Goal: Task Accomplishment & Management: Complete application form

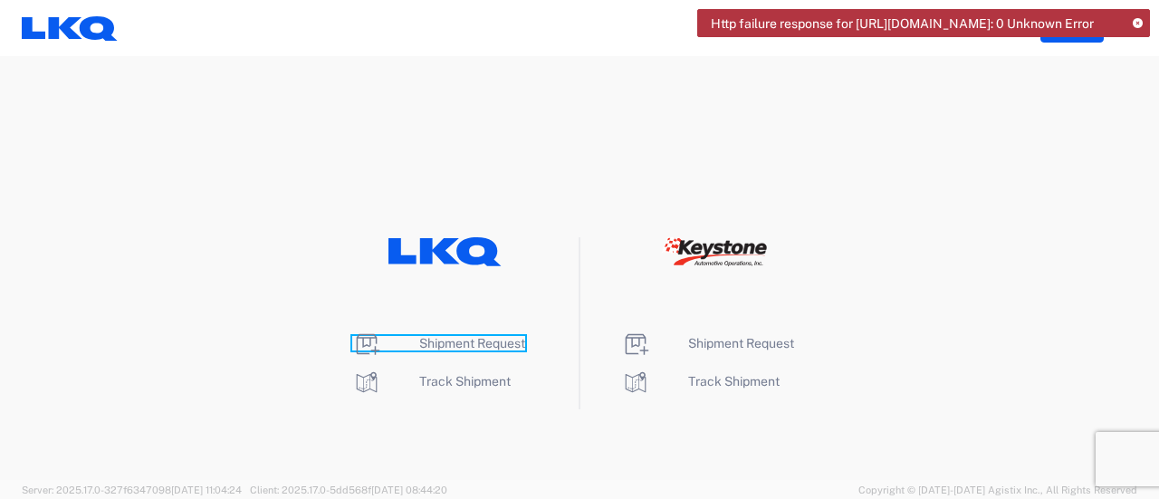
click at [505, 337] on span "Shipment Request" at bounding box center [472, 343] width 106 height 14
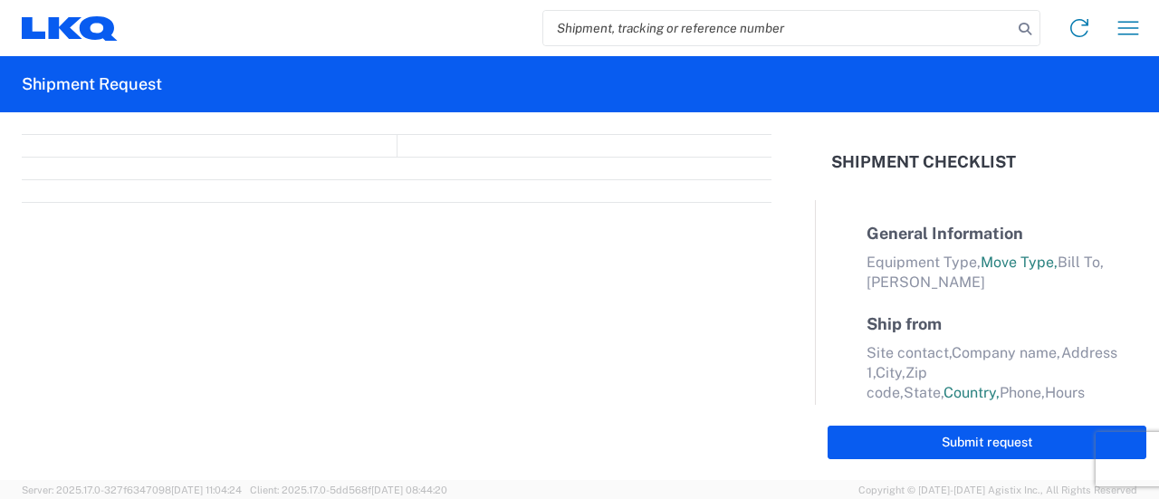
select select "FULL"
select select "LBS"
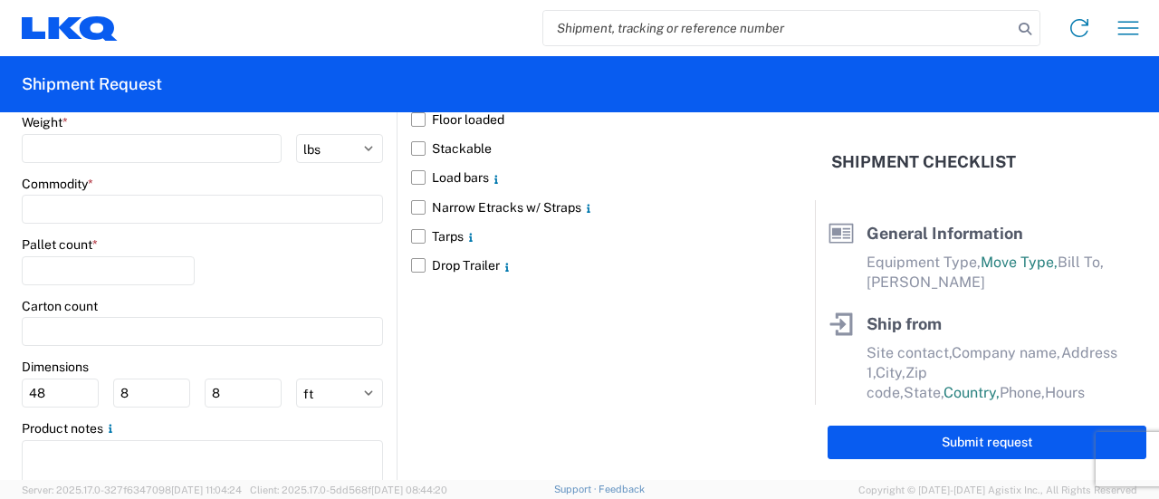
scroll to position [1667, 0]
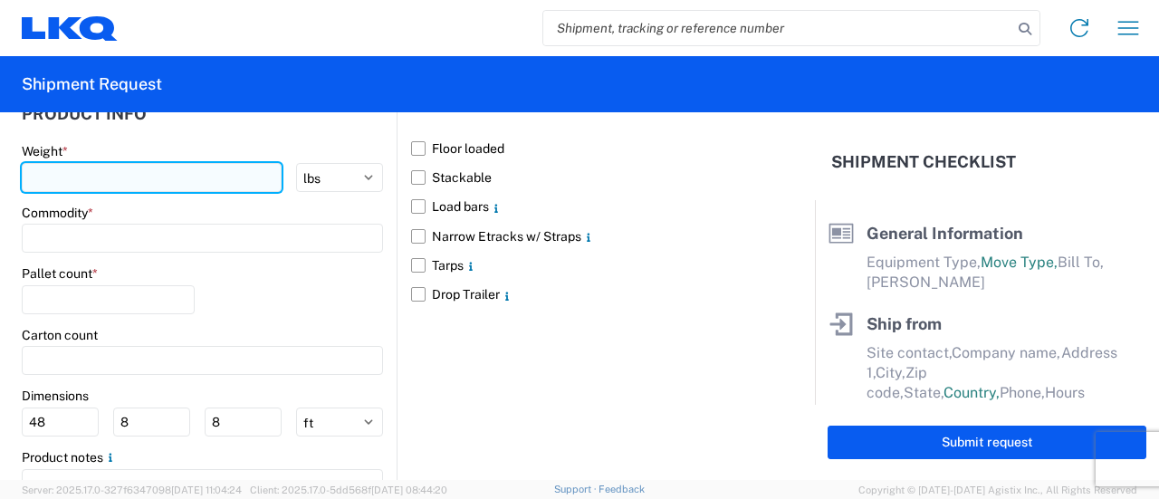
click at [91, 163] on input "number" at bounding box center [152, 177] width 260 height 29
type input "43000"
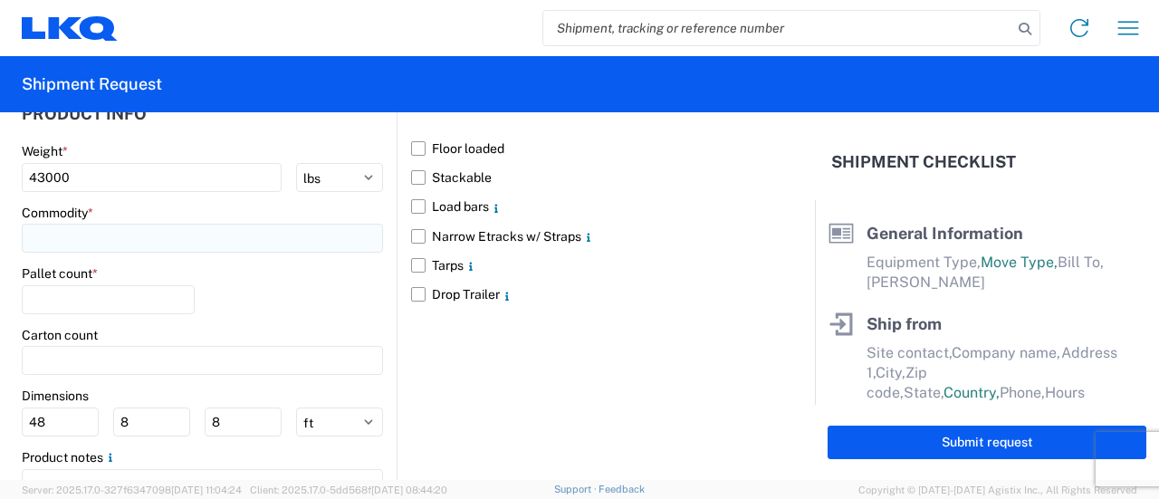
click at [101, 236] on input at bounding box center [202, 238] width 361 height 29
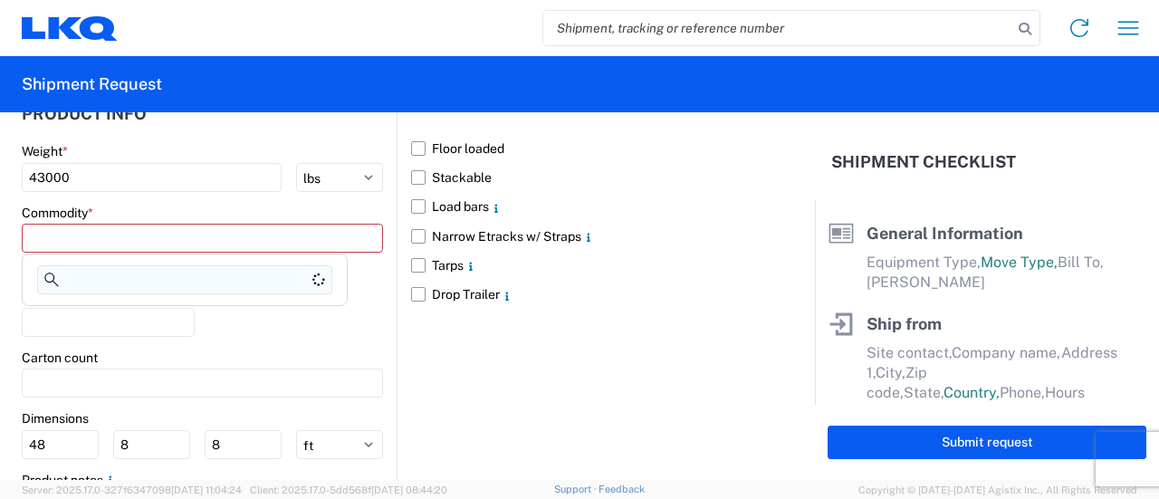
click at [128, 276] on input at bounding box center [184, 279] width 295 height 29
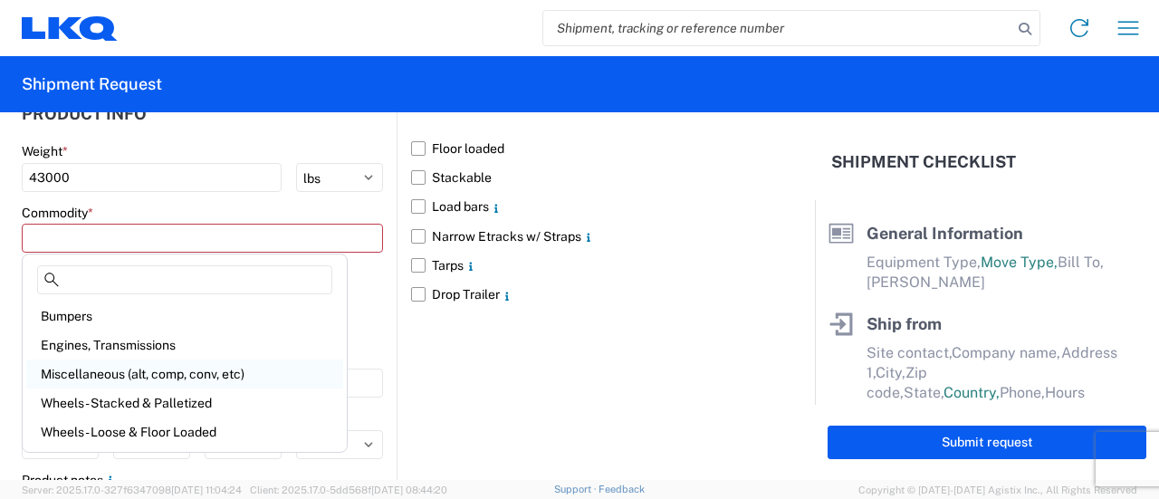
click at [149, 360] on div "Miscellaneous (alt, comp, conv, etc)" at bounding box center [184, 374] width 317 height 29
type input "Miscellaneous (alt, comp, conv, etc)"
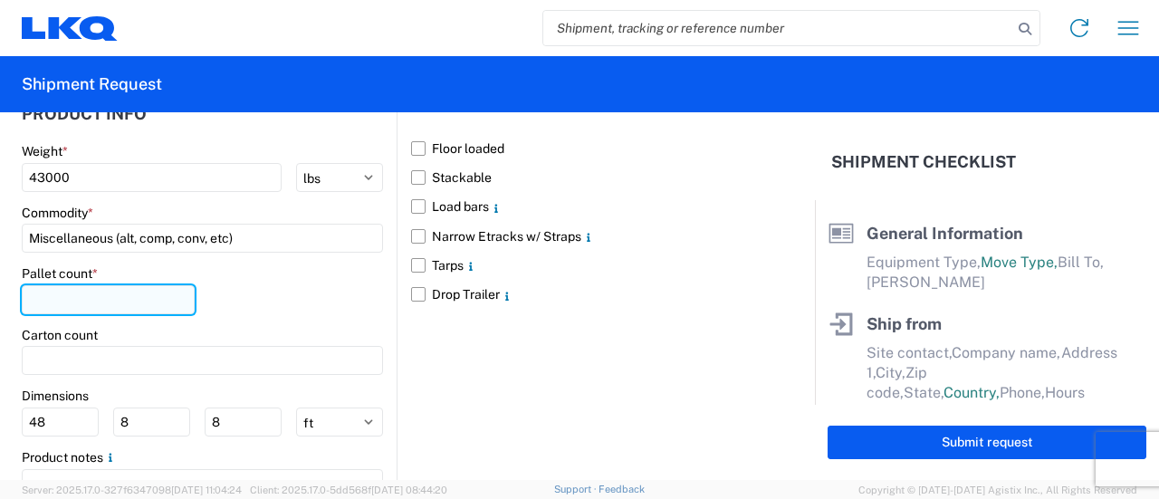
click at [87, 300] on input "number" at bounding box center [108, 299] width 173 height 29
type input "24"
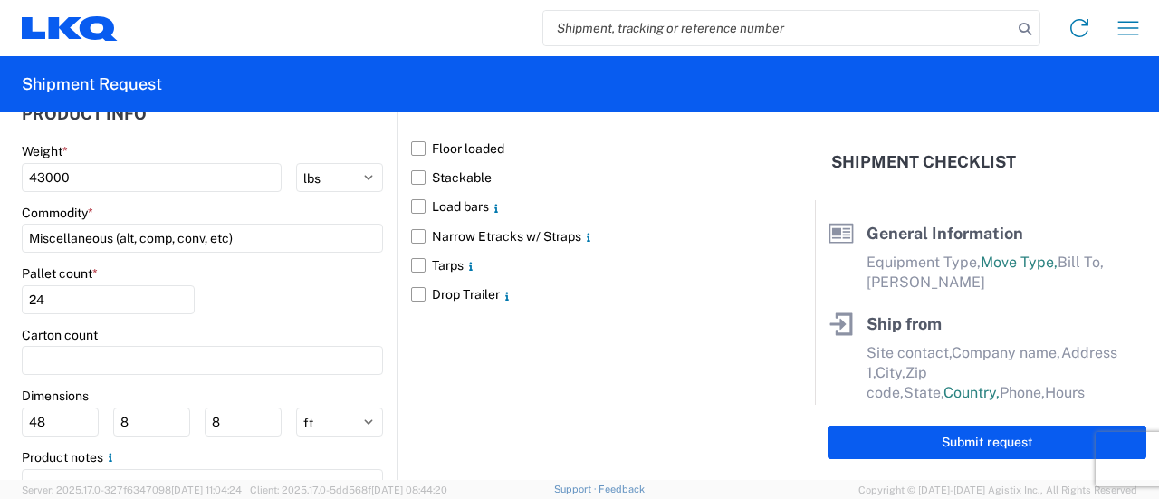
click at [403, 126] on header at bounding box center [585, 113] width 374 height 41
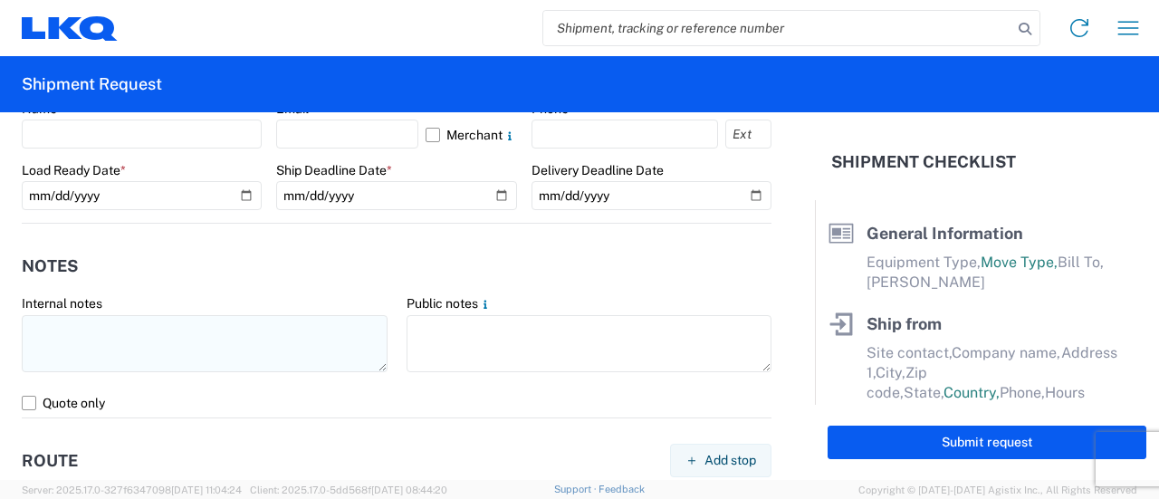
scroll to position [942, 0]
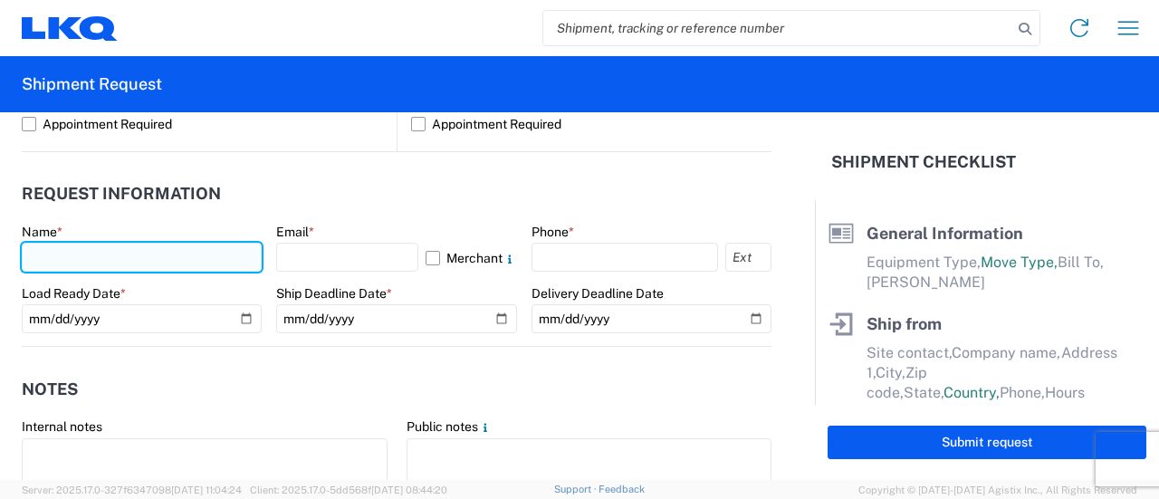
click at [120, 247] on input "text" at bounding box center [142, 257] width 240 height 29
type input "[PERSON_NAME]"
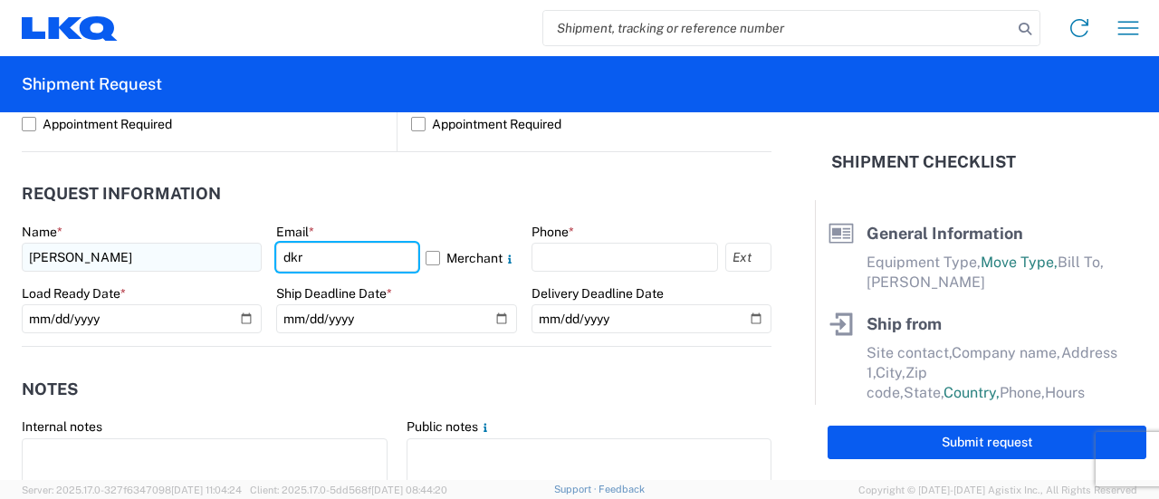
type input "[EMAIL_ADDRESS][DOMAIN_NAME]"
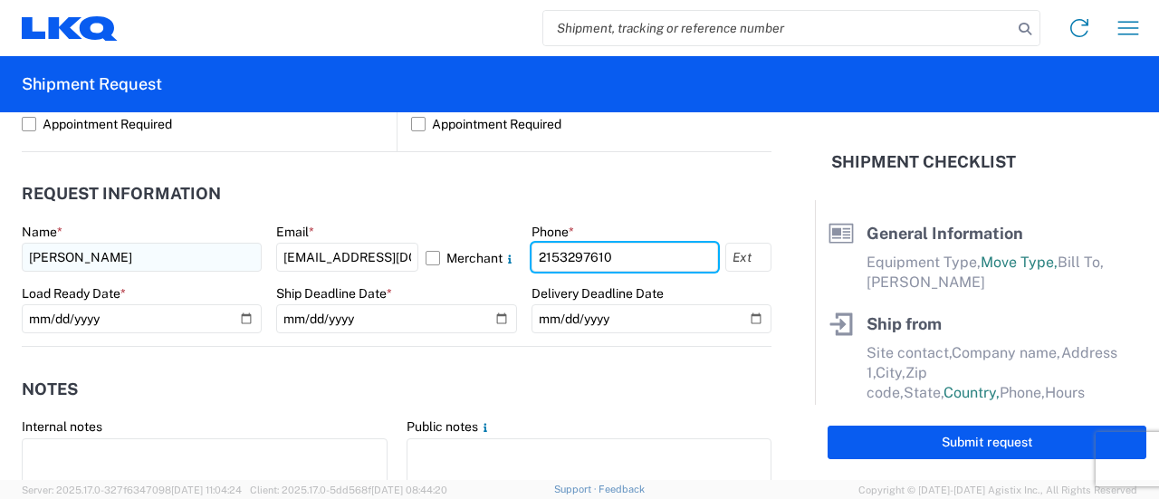
type input "2153297610"
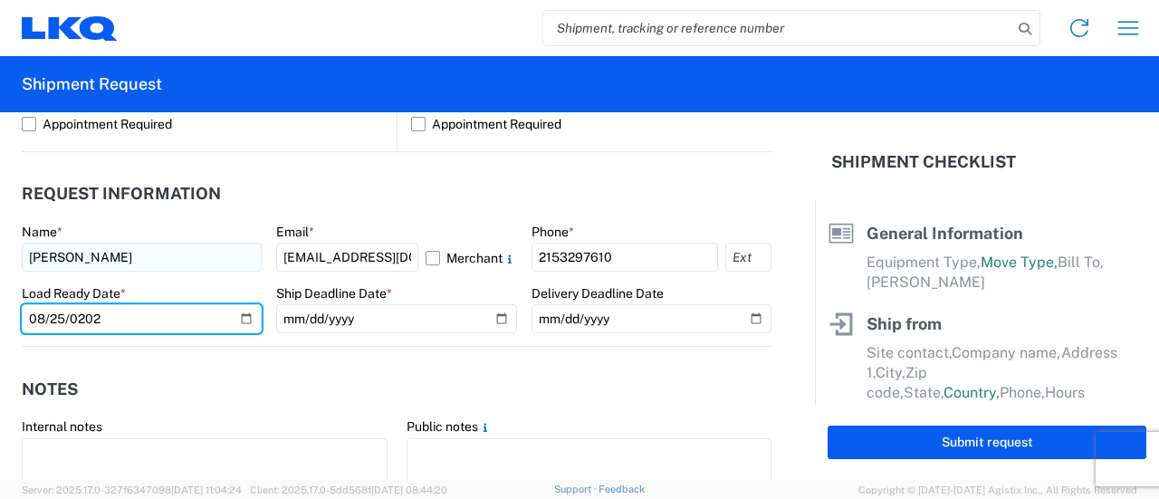
type input "[DATE]"
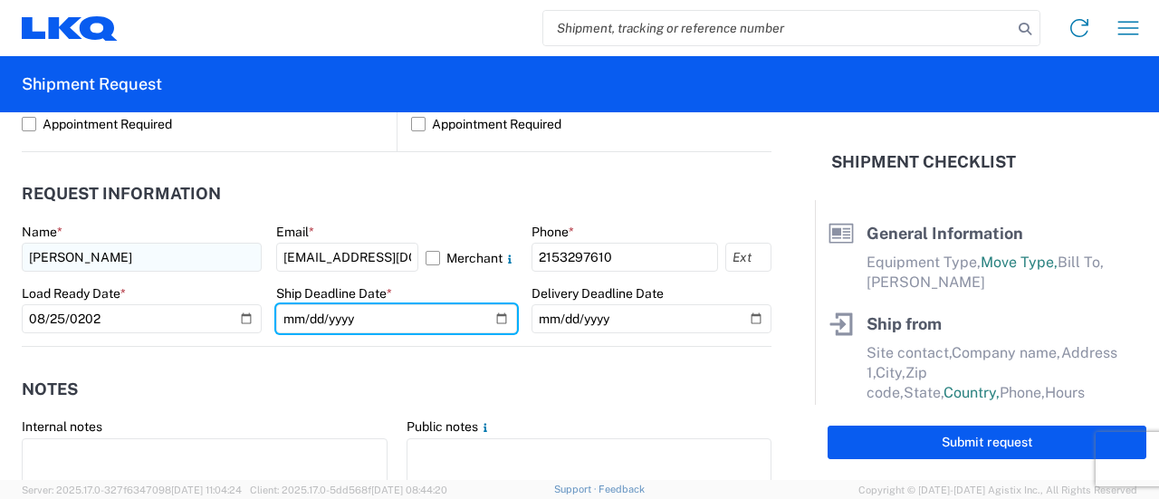
type input "205250-08-25"
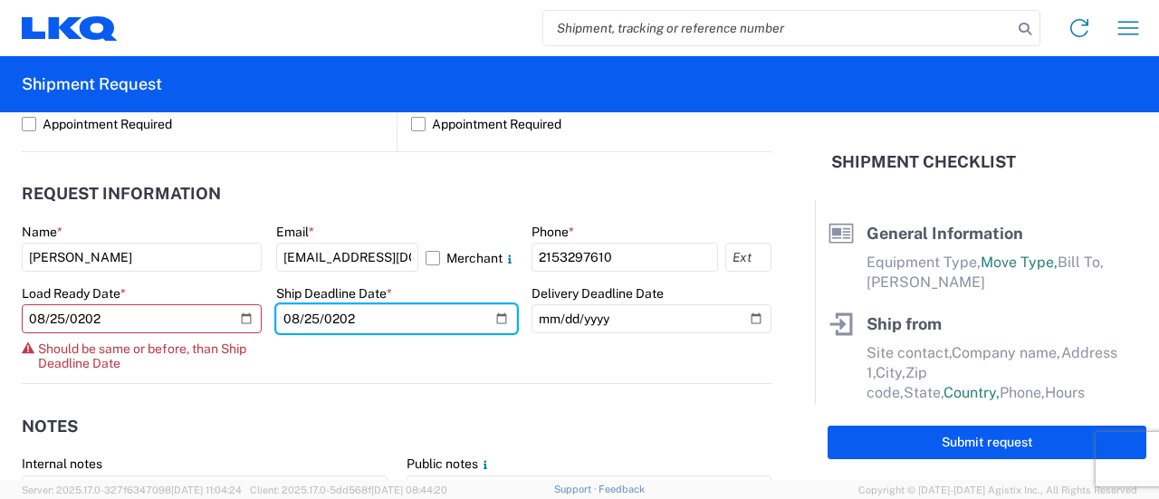
type input "[DATE]"
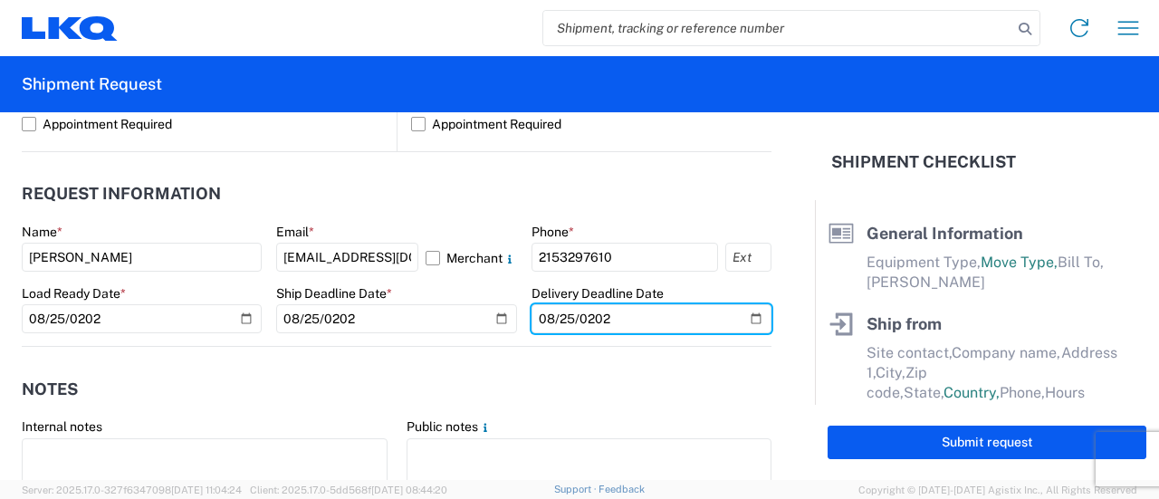
type input "[DATE]"
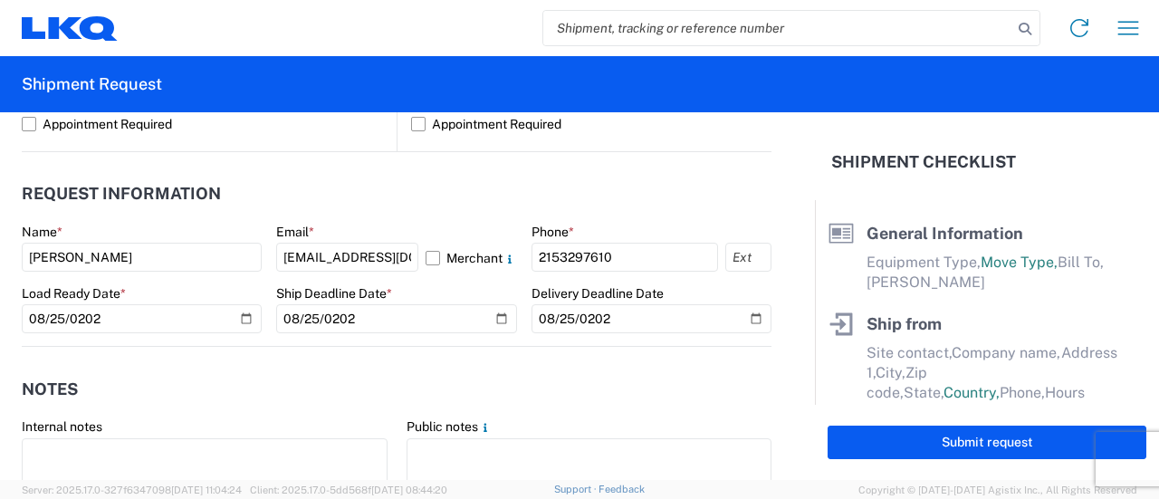
click at [362, 190] on header "Request Information" at bounding box center [397, 194] width 750 height 41
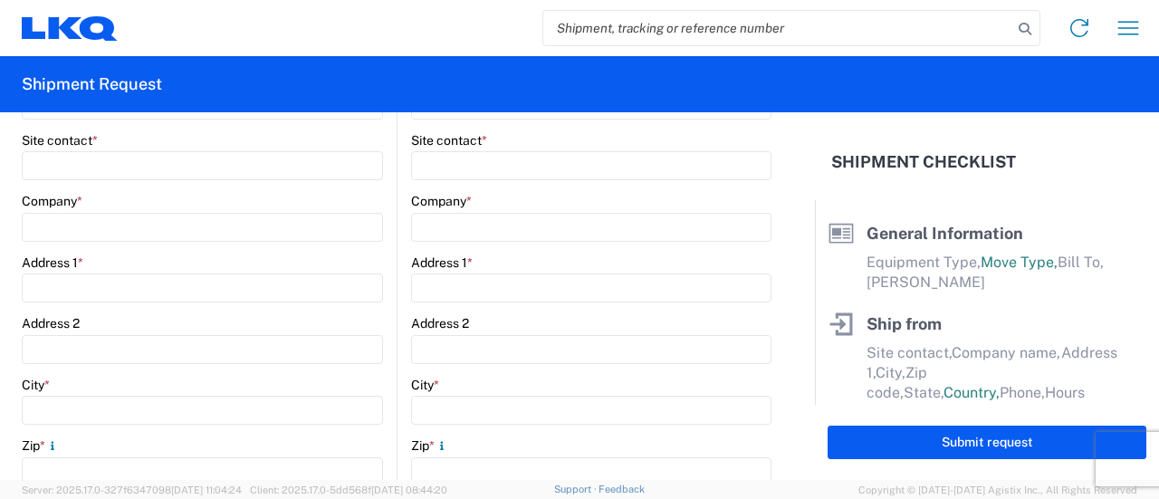
scroll to position [127, 0]
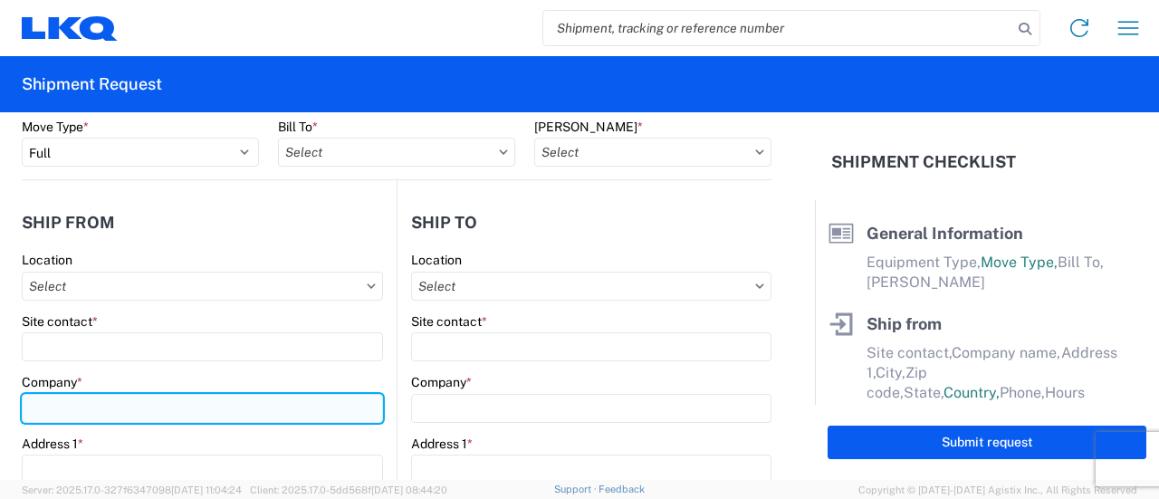
click at [80, 404] on input "Company *" at bounding box center [202, 408] width 361 height 29
type input "A"
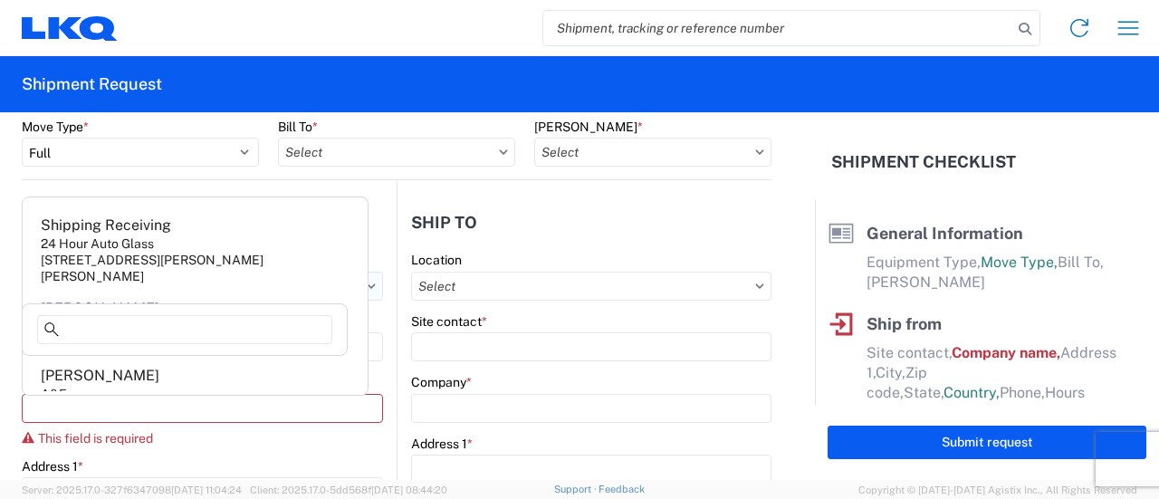
click at [88, 278] on agx-block-ui "Home Shipment request Shipment tracking Shipment Request General Information Te…" at bounding box center [579, 249] width 1159 height 499
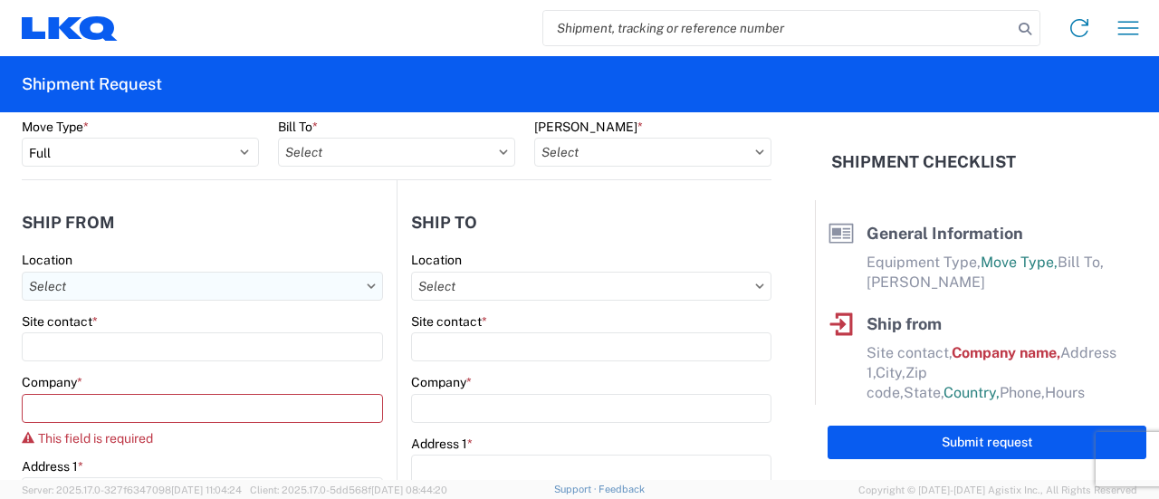
click at [88, 278] on input "Location" at bounding box center [202, 286] width 361 height 29
type input "A"
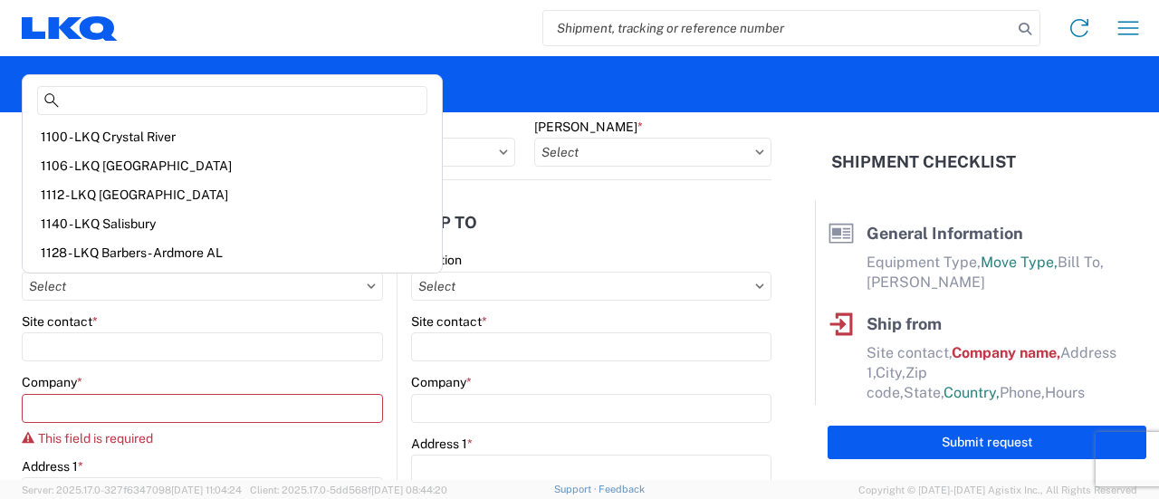
click at [515, 220] on header "Ship to" at bounding box center [585, 222] width 374 height 41
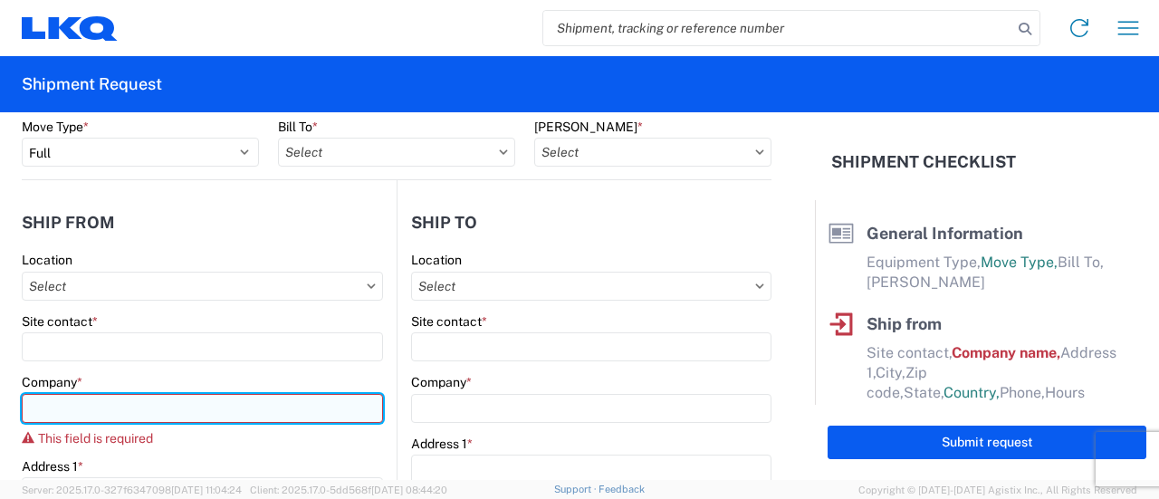
click at [105, 399] on input "Company *" at bounding box center [202, 408] width 361 height 29
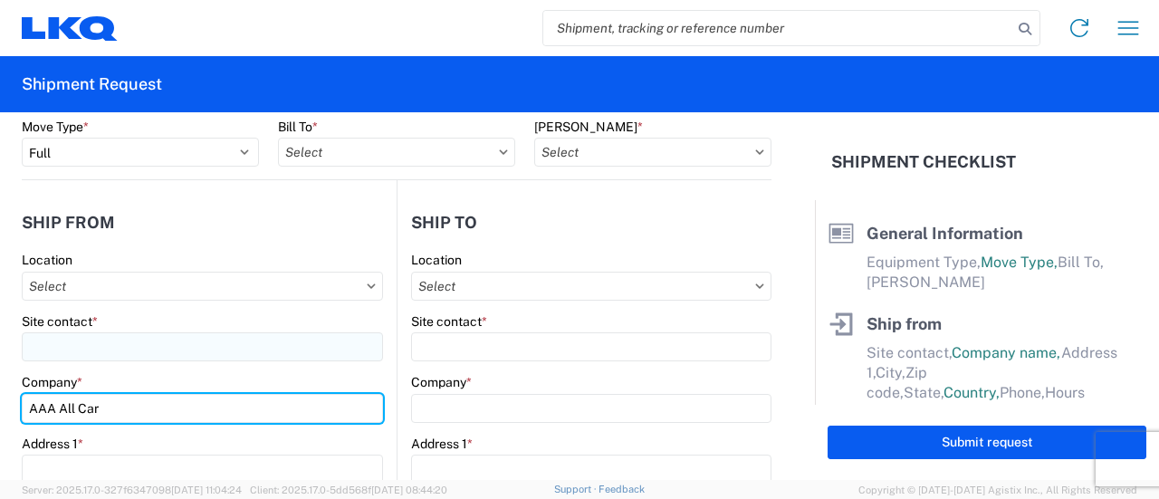
type input "AAA All Car"
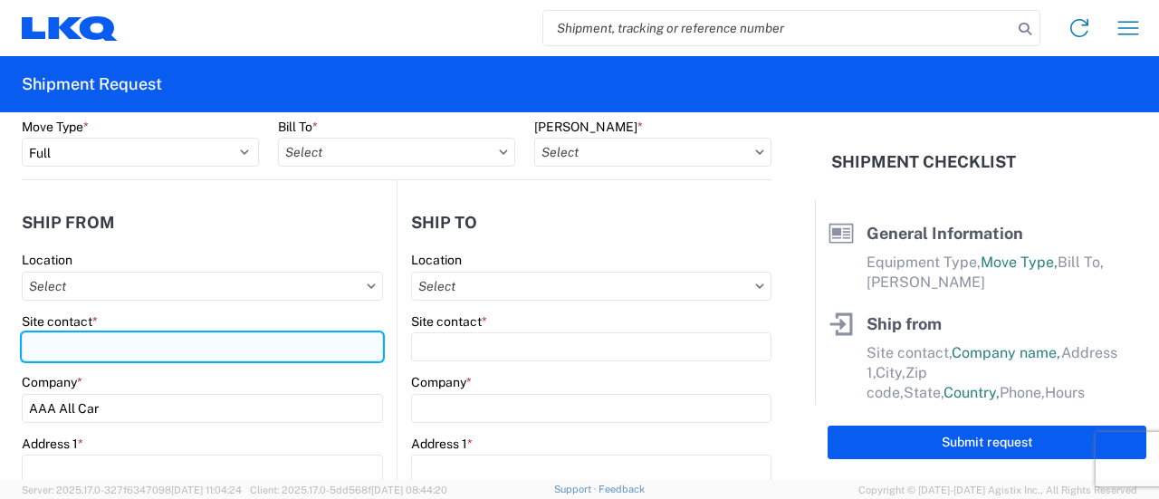
click at [72, 343] on input "Site contact *" at bounding box center [202, 346] width 361 height 29
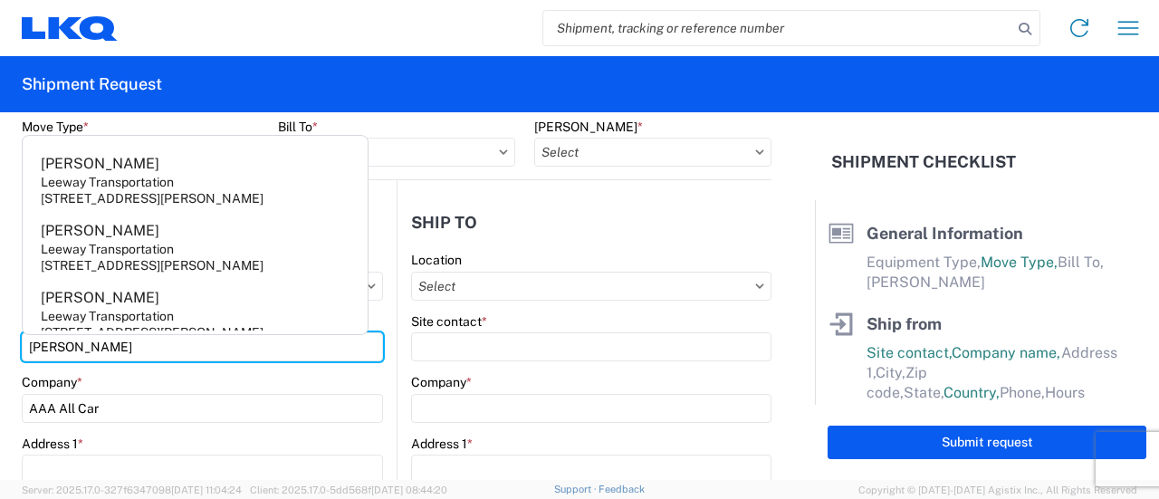
type input "[PERSON_NAME]"
click at [16, 253] on form "General Information Template PO# Equipment Type * Select 53’ Dry Van Flatbed Dr…" at bounding box center [407, 296] width 815 height 368
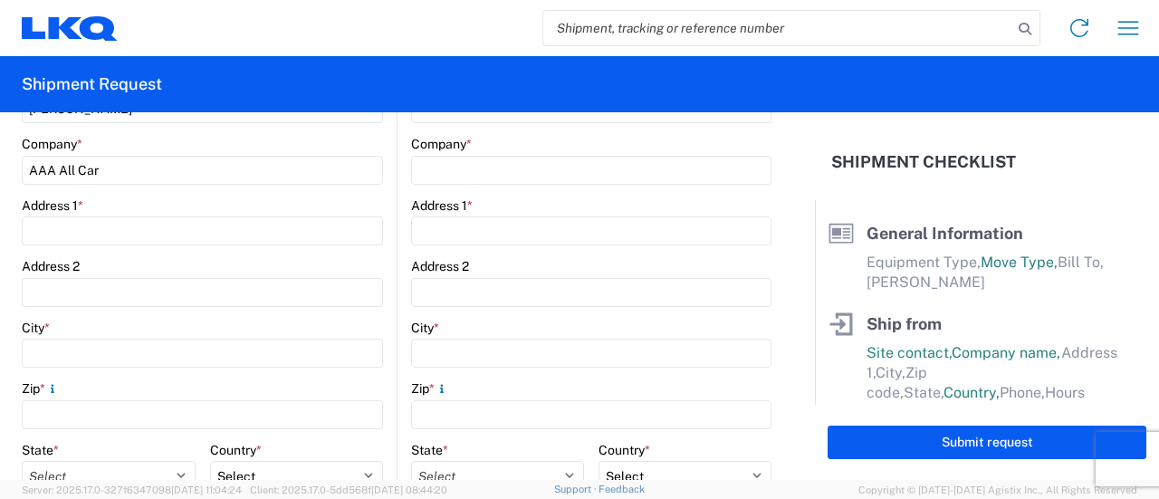
scroll to position [399, 0]
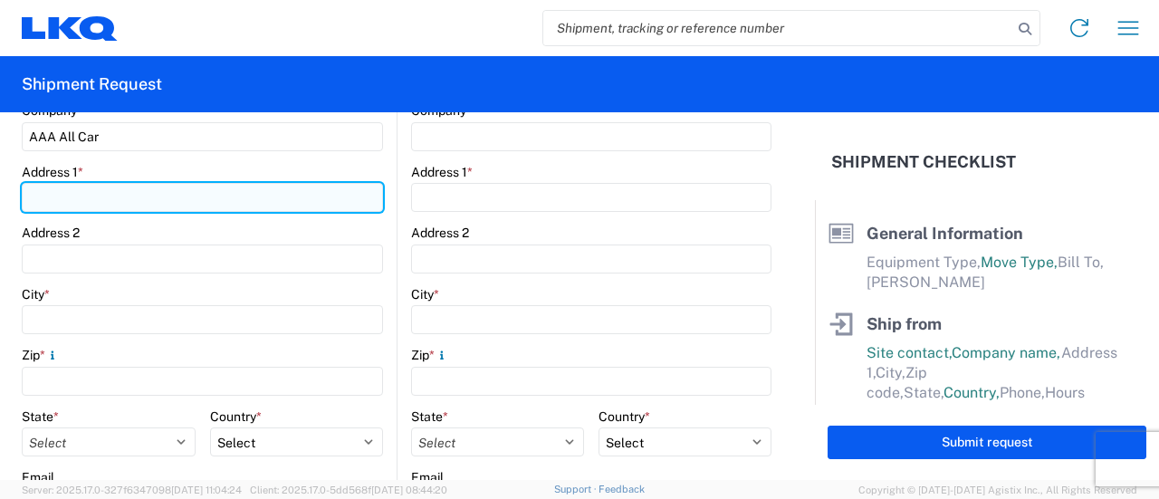
click at [72, 190] on input "Address 1 *" at bounding box center [202, 197] width 361 height 29
type input "[STREET_ADDRESS][PERSON_NAME]"
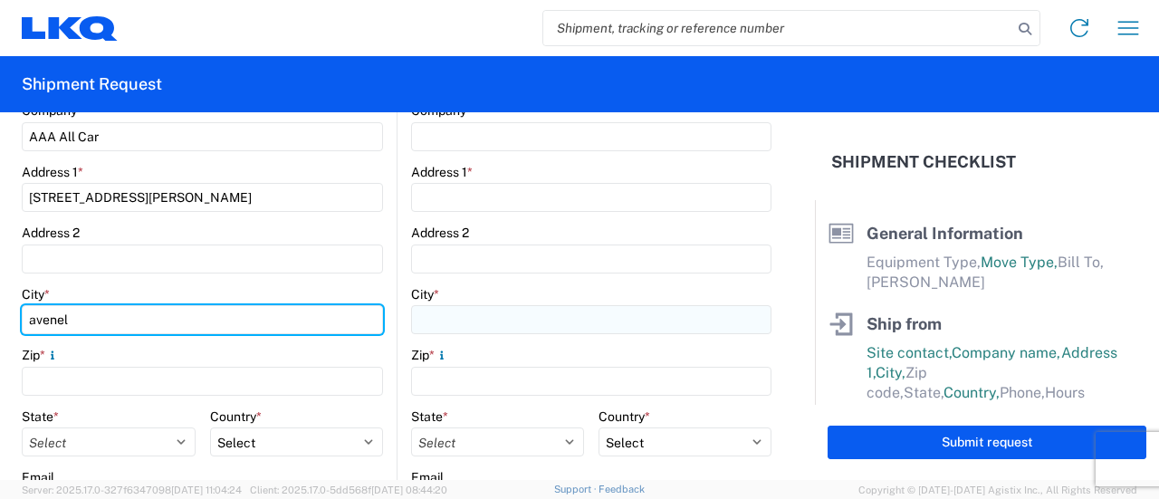
type input "avenel"
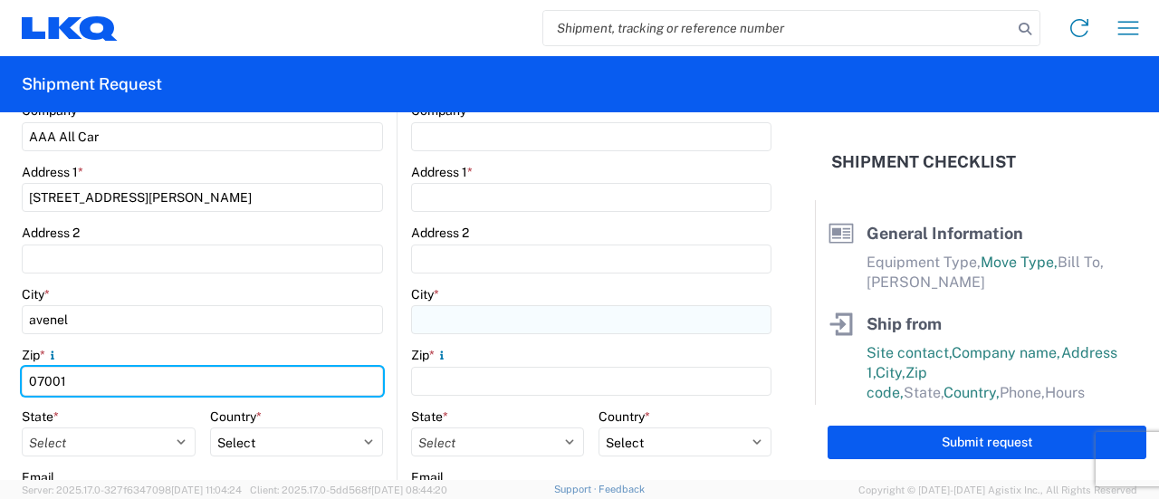
type input "07001"
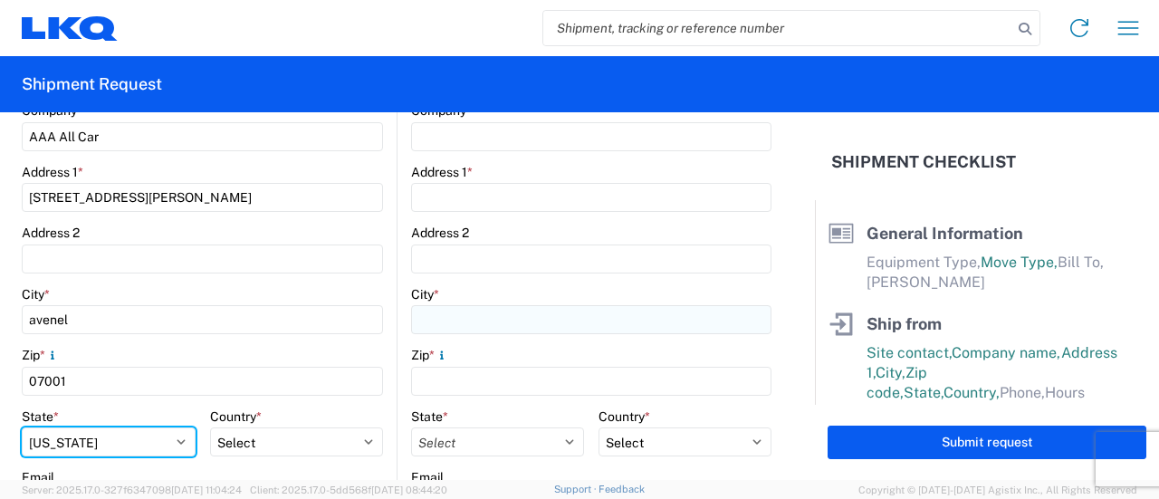
select select "NJ"
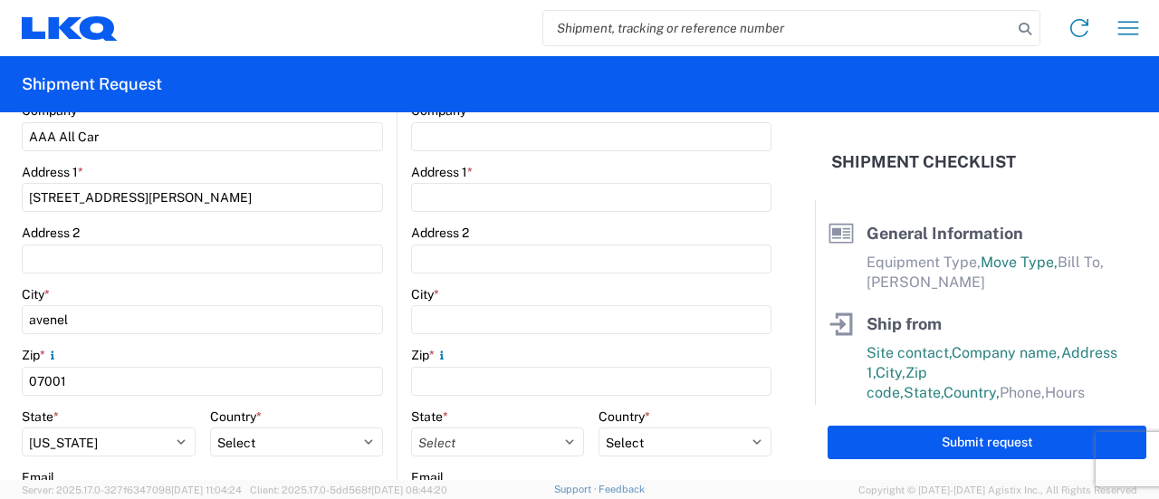
click at [9, 274] on form "General Information Template PO# Equipment Type * Select 53’ Dry Van Flatbed Dr…" at bounding box center [407, 296] width 815 height 368
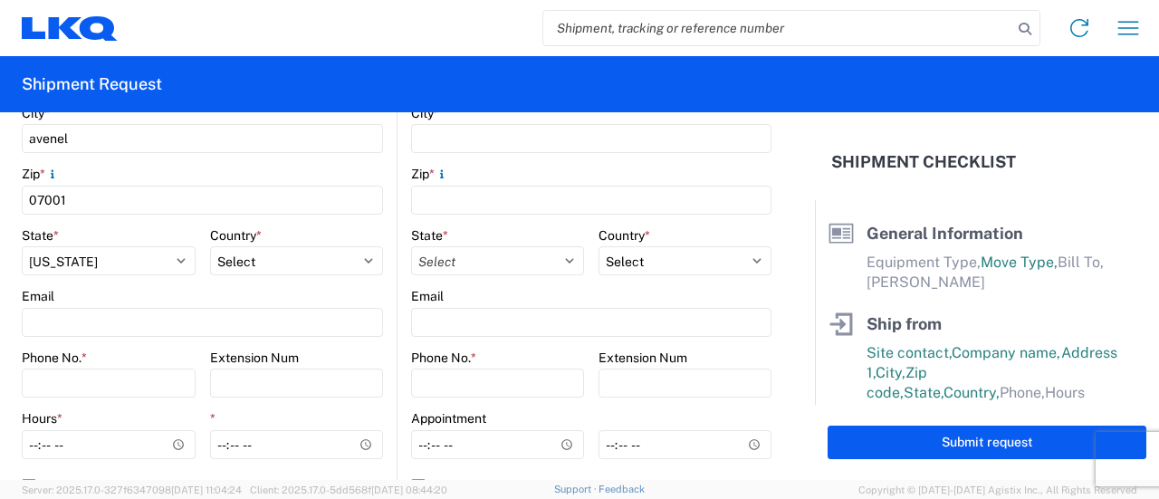
scroll to position [580, 0]
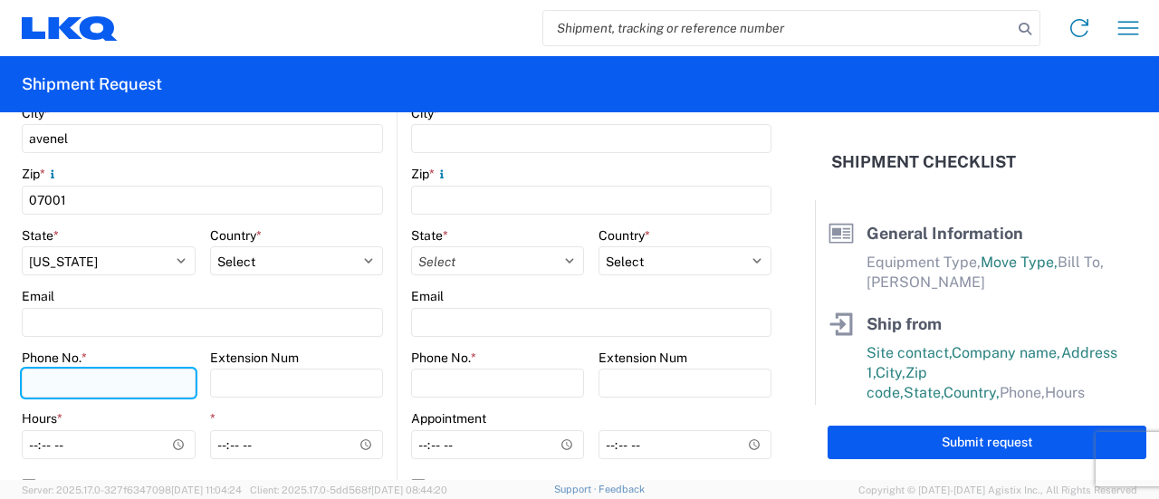
click at [53, 394] on input "Phone No. *" at bounding box center [109, 383] width 174 height 29
type input "7326207580"
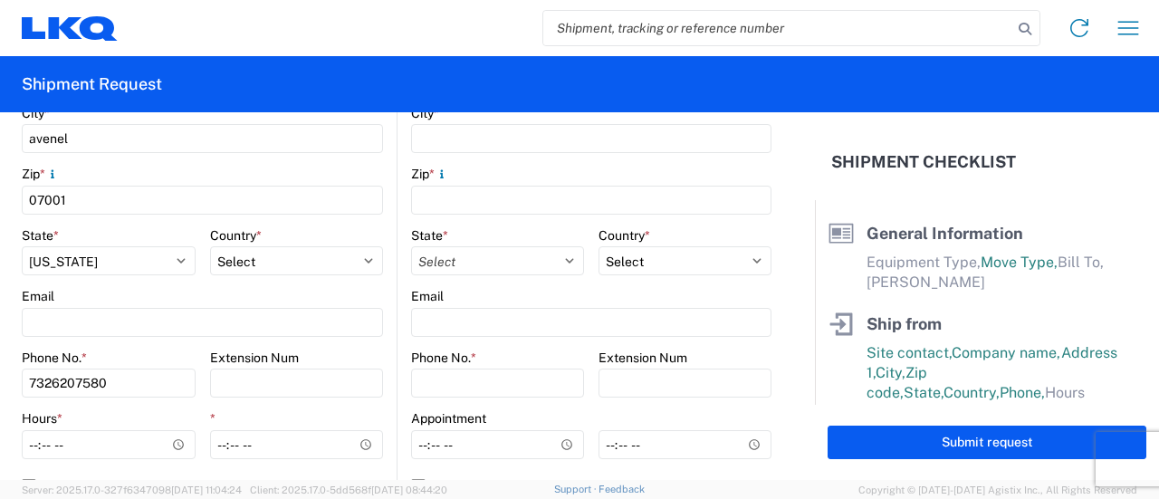
click at [13, 346] on form "General Information Template PO# Equipment Type * Select 53’ Dry Van Flatbed Dr…" at bounding box center [407, 296] width 815 height 368
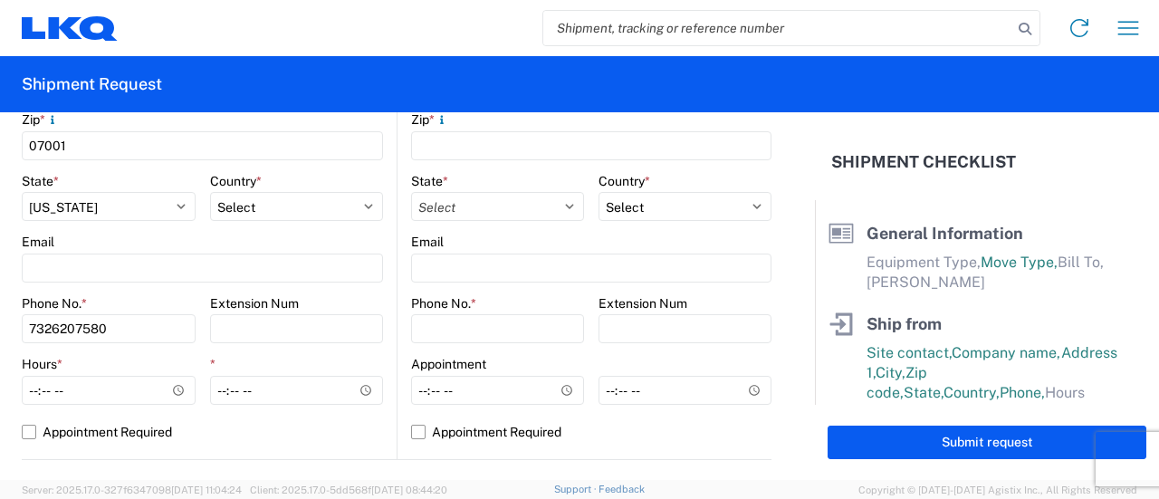
scroll to position [670, 0]
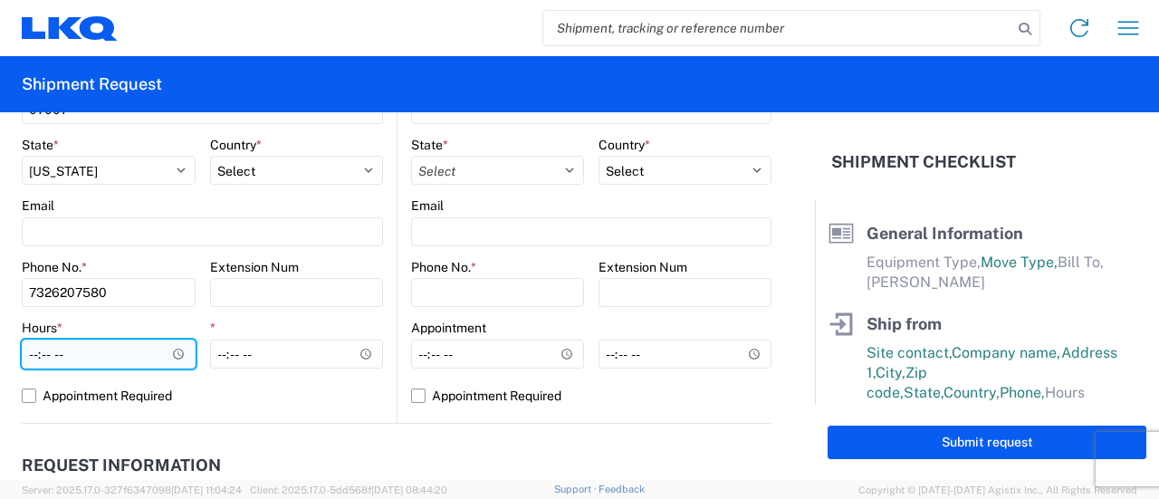
click at [38, 353] on input "Hours *" at bounding box center [109, 354] width 174 height 29
type input "08:00"
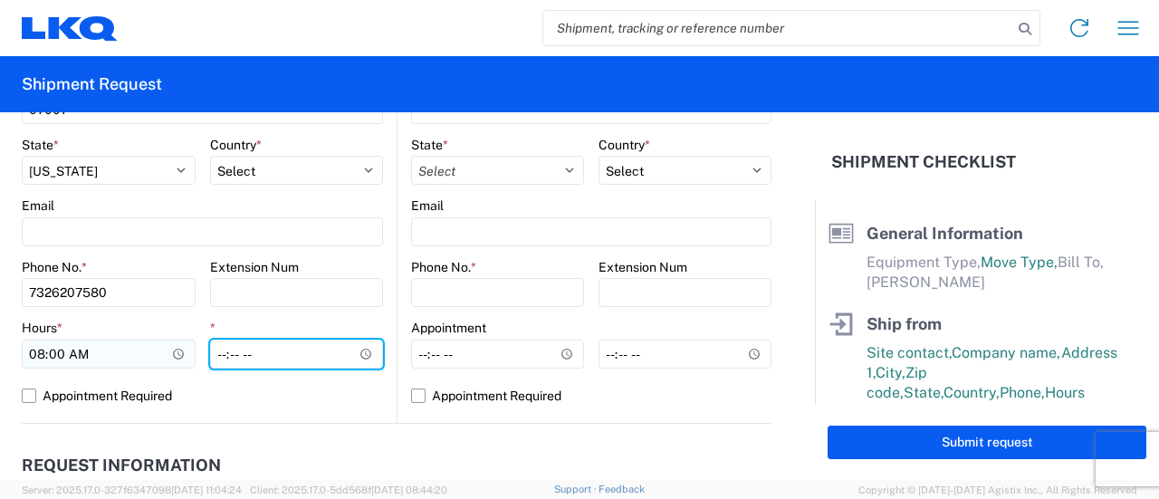
type input "09:00"
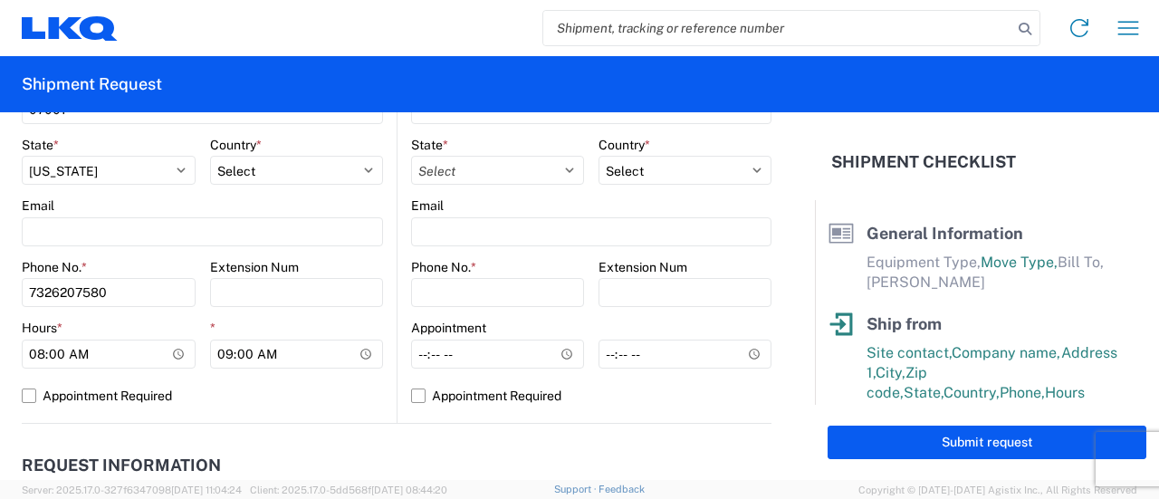
click at [385, 360] on main "Location Site contact * [PERSON_NAME] Company * AAA All Car Address [STREET_ADD…" at bounding box center [209, 65] width 375 height 715
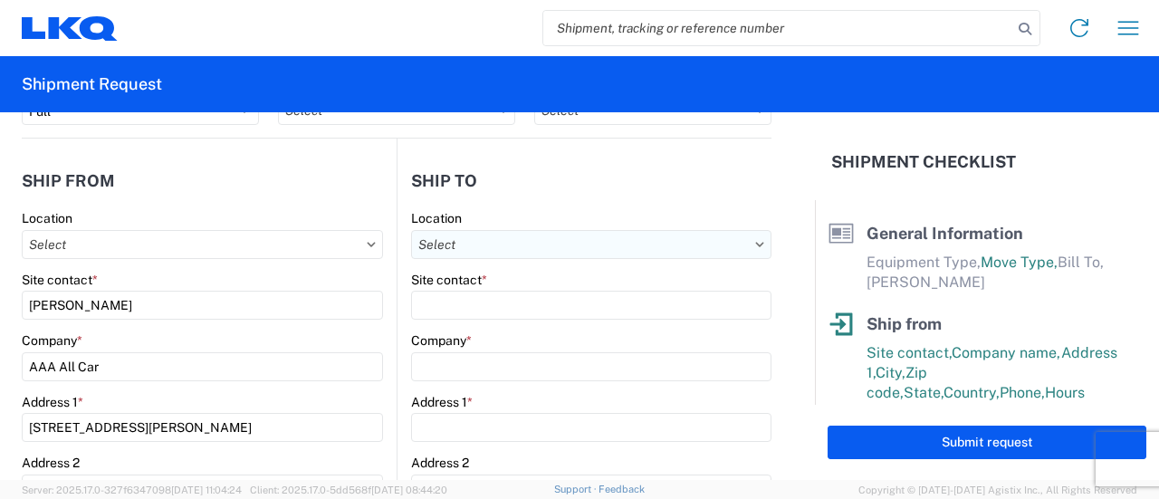
scroll to position [127, 0]
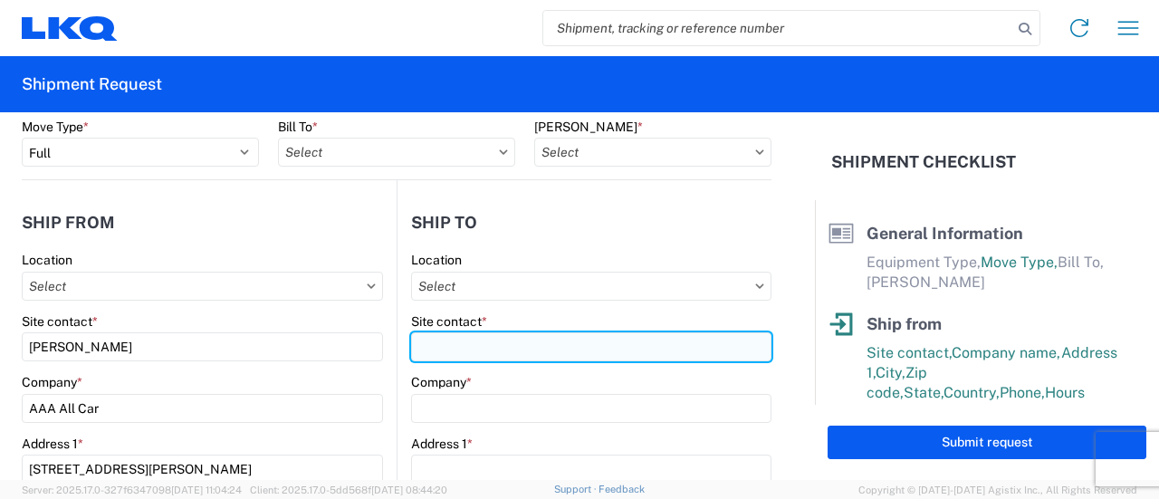
click at [498, 336] on input "Site contact *" at bounding box center [591, 346] width 361 height 29
type input "[PERSON_NAME]"
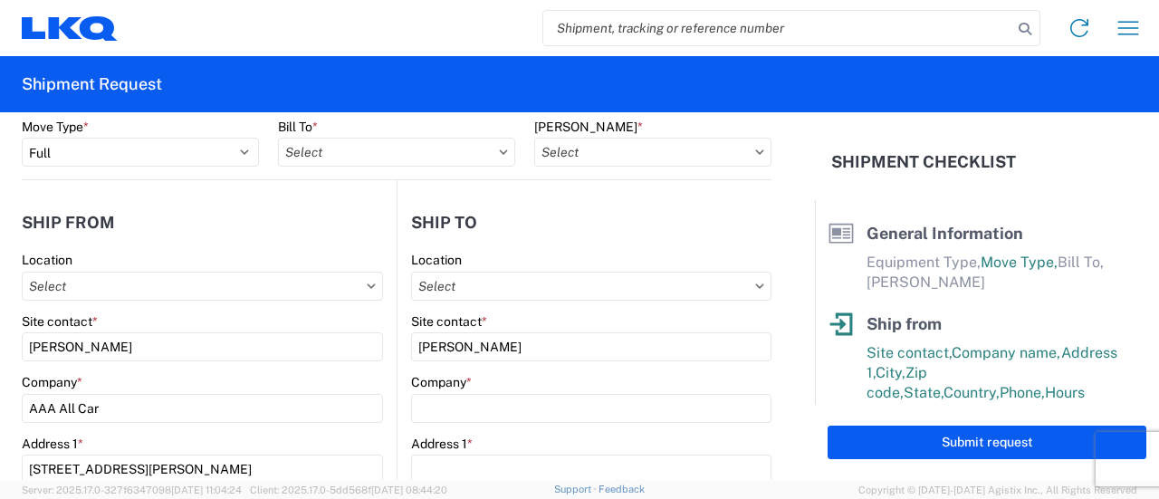
click at [469, 428] on agx-form-control-wrapper-v2 "Company *" at bounding box center [591, 405] width 361 height 62
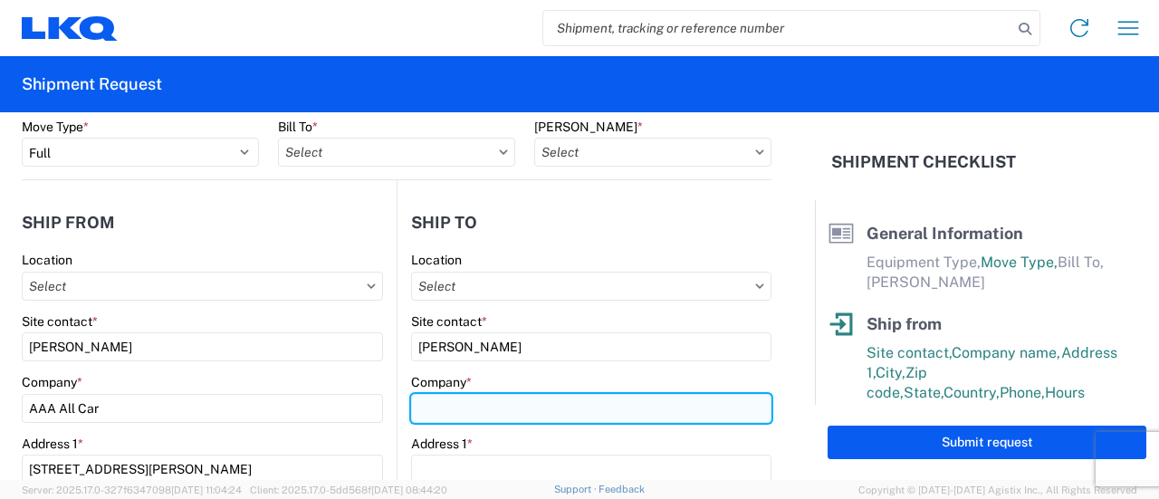
click at [460, 410] on input "Company *" at bounding box center [591, 408] width 361 height 29
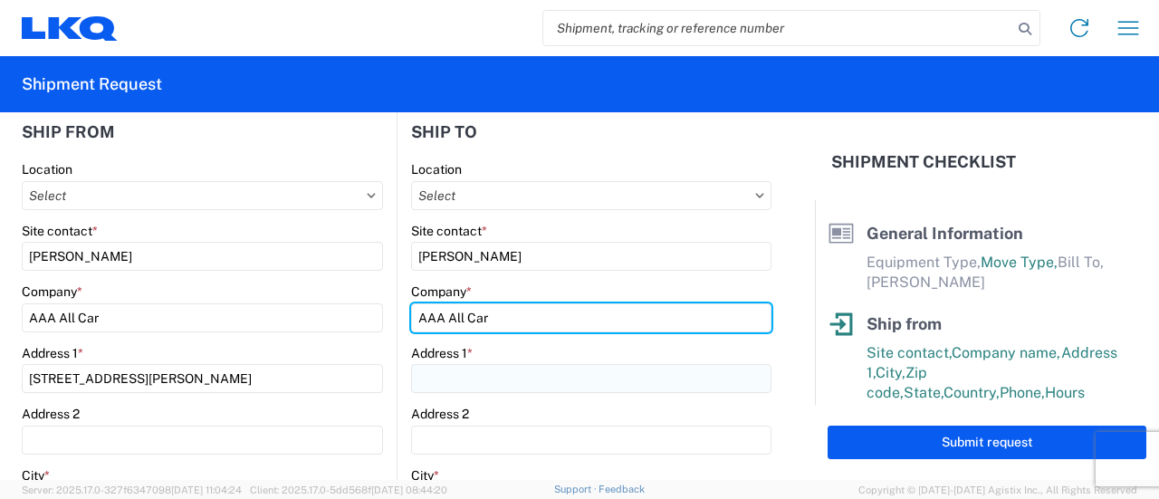
type input "AAA All Car"
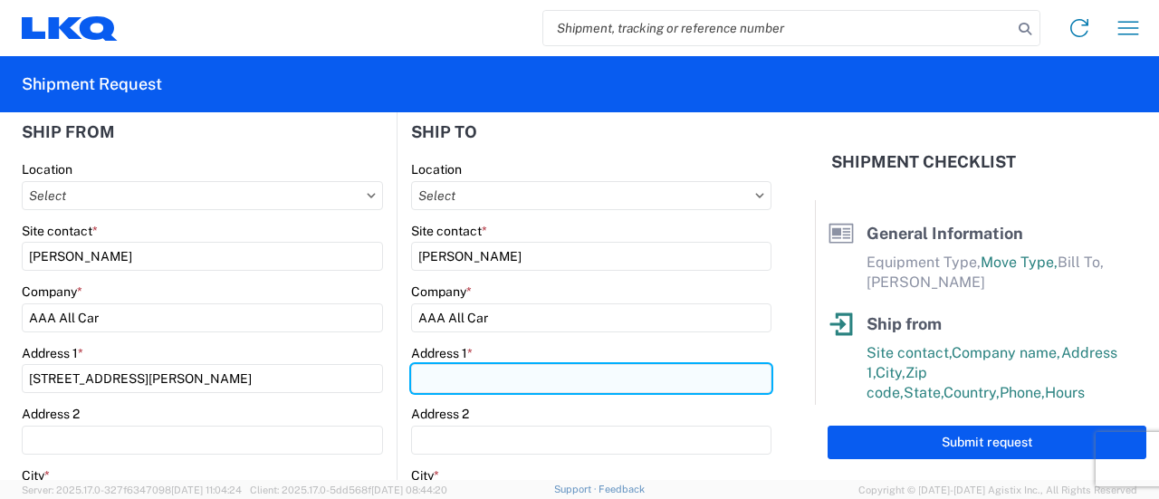
click at [453, 365] on input "Address 1 *" at bounding box center [591, 378] width 361 height 29
type input "[STREET_ADDRESS][PERSON_NAME]"
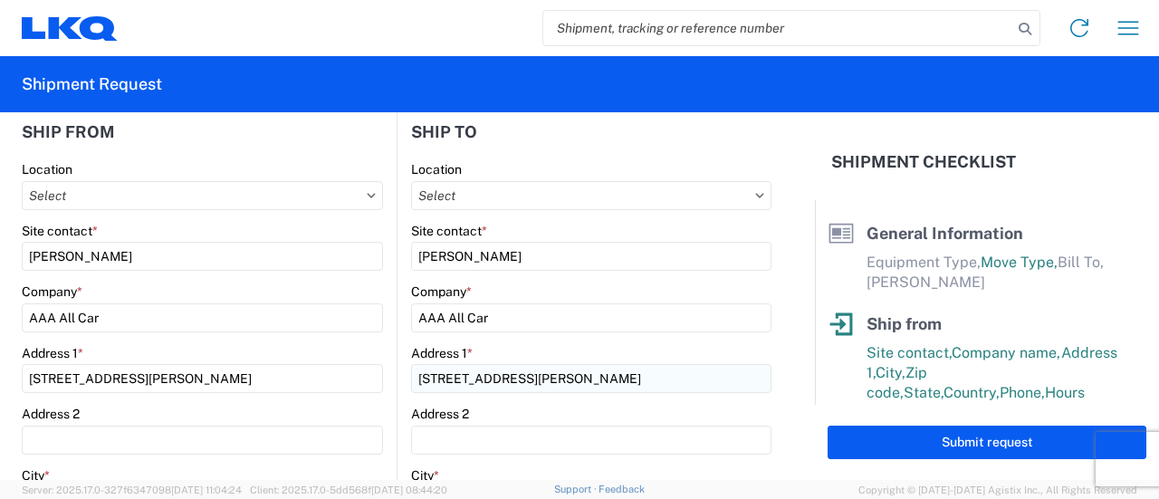
scroll to position [421, 0]
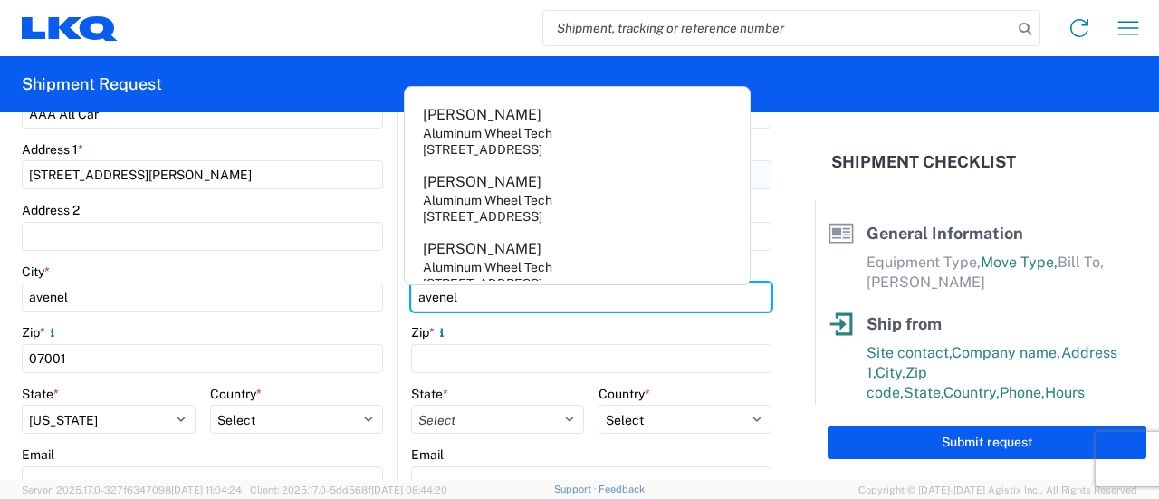
type input "avenel"
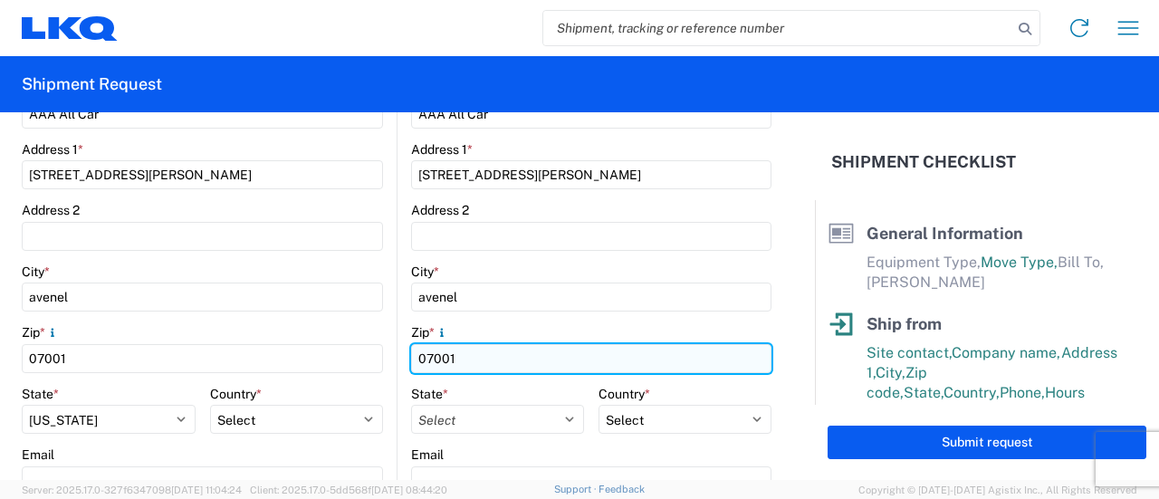
type input "07001"
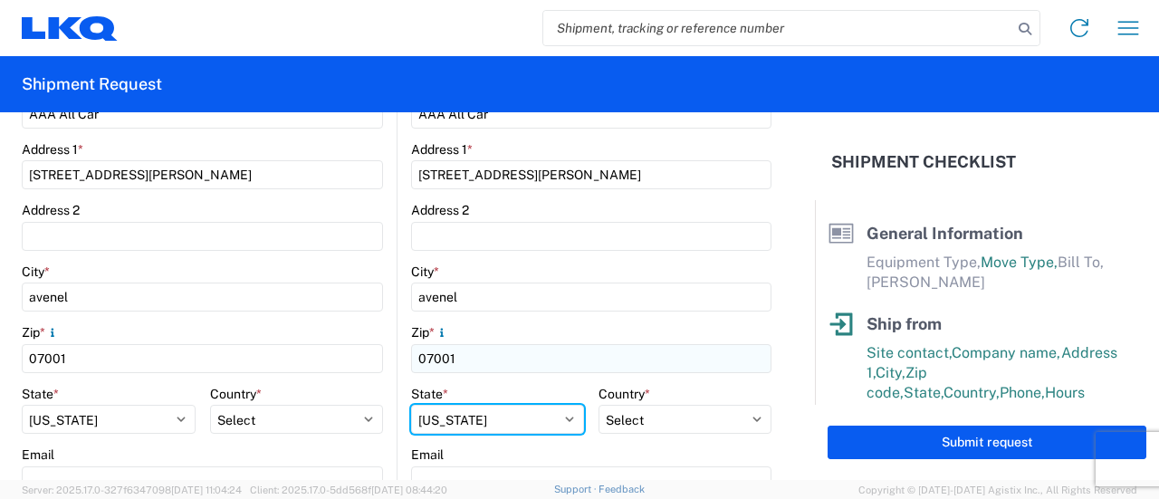
select select "NJ"
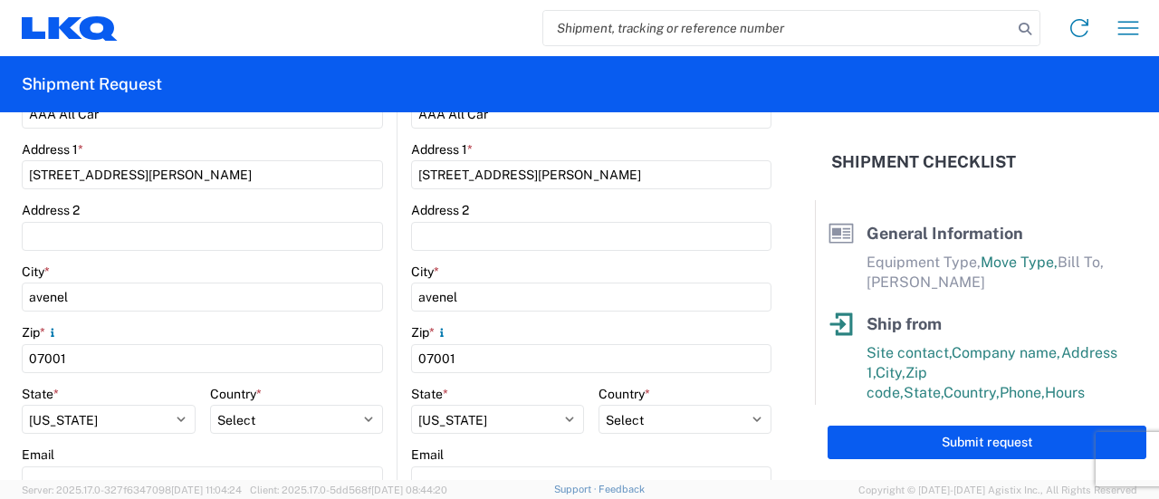
click at [399, 301] on main "Location Site contact * [PERSON_NAME] Company * AAA All Car Address [STREET_ADD…" at bounding box center [585, 314] width 374 height 715
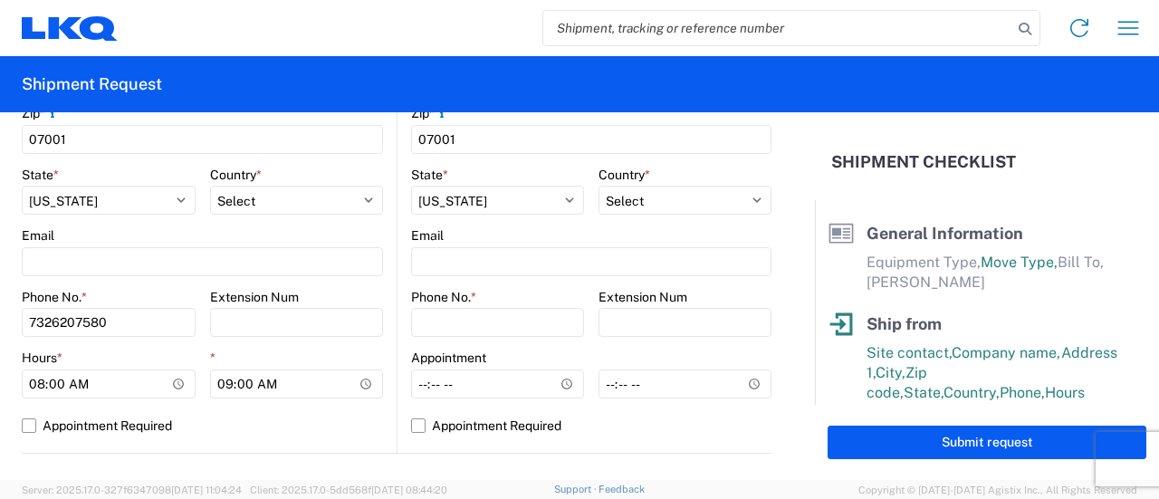
scroll to position [693, 0]
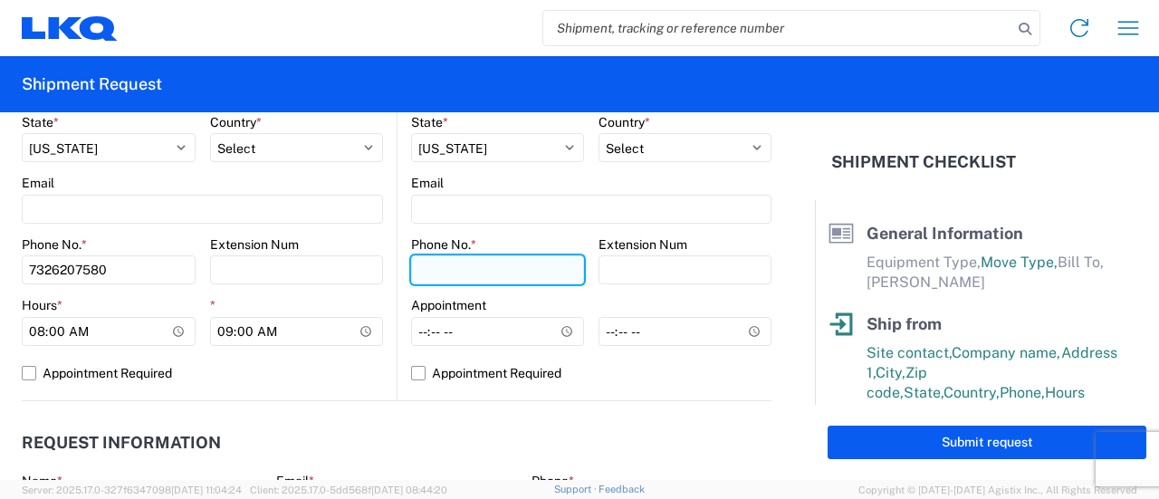
click at [428, 273] on input "Phone No. *" at bounding box center [497, 269] width 173 height 29
type input "7326207580"
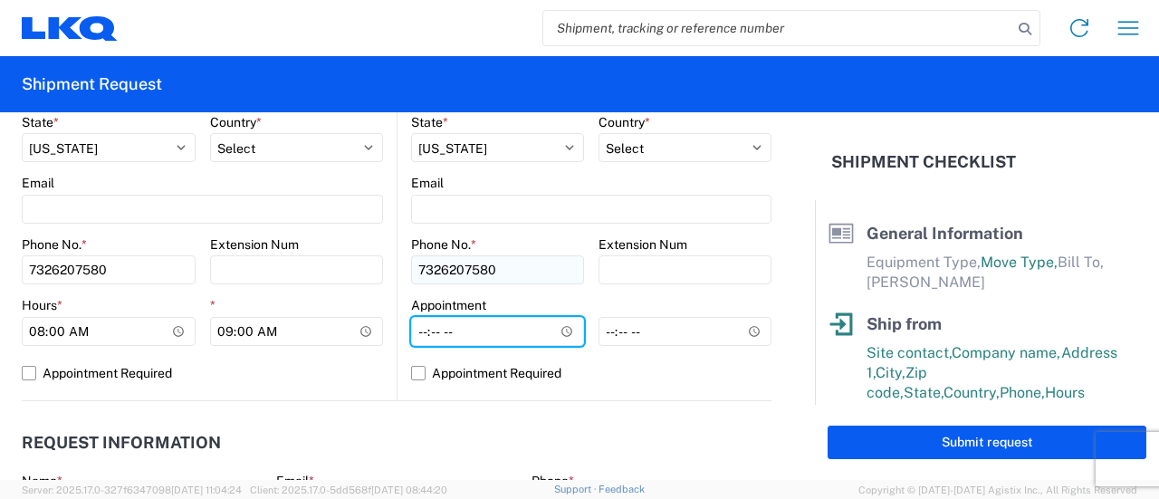
type input "14:00"
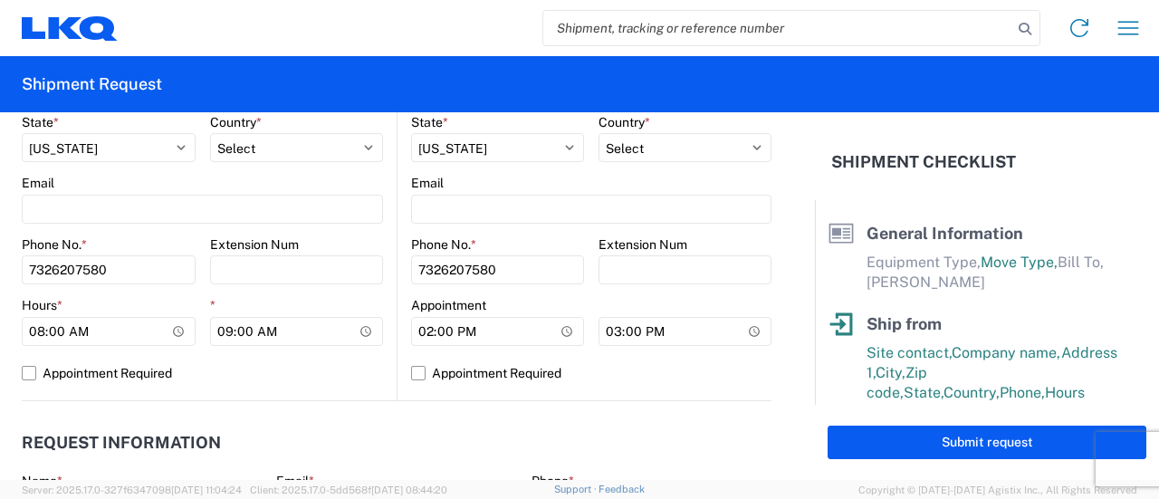
click at [398, 283] on main "Location Site contact * [PERSON_NAME] Company * AAA All Car Address [STREET_ADD…" at bounding box center [585, 43] width 374 height 715
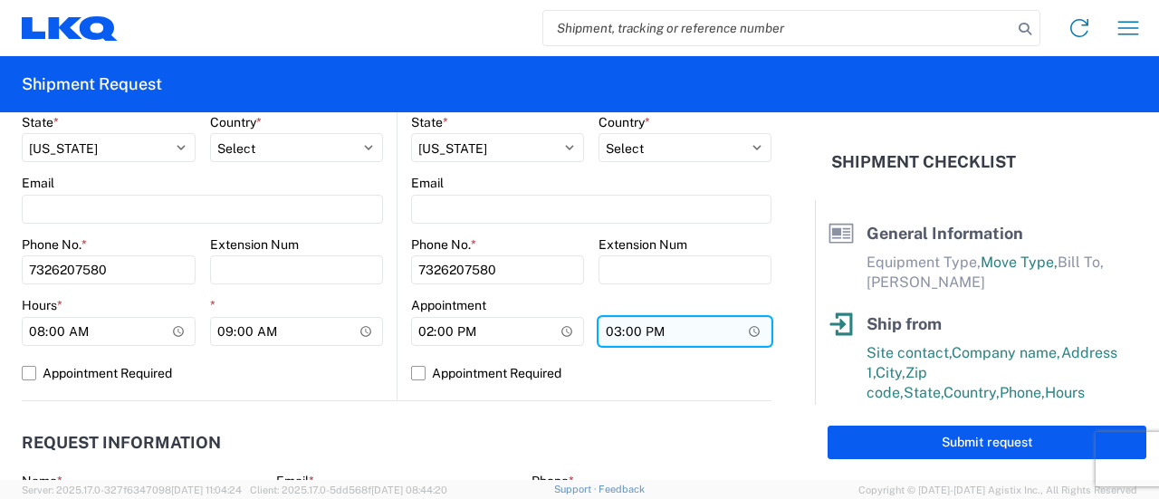
click at [384, 335] on input "15:00" at bounding box center [297, 331] width 174 height 29
type input "15:30"
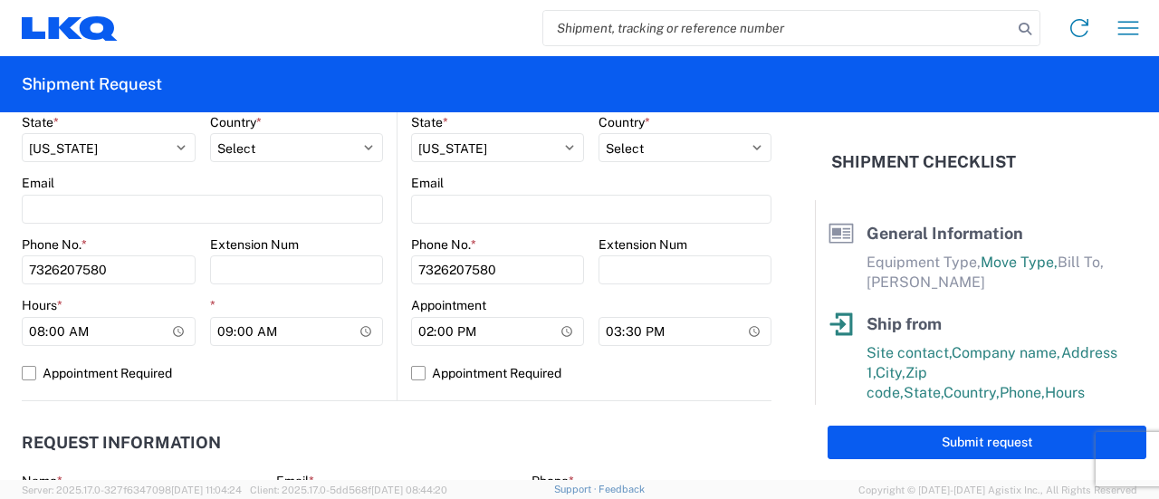
click at [388, 302] on main "Location Site contact * [PERSON_NAME] Company * AAA All Car Address [STREET_ADD…" at bounding box center [209, 43] width 375 height 715
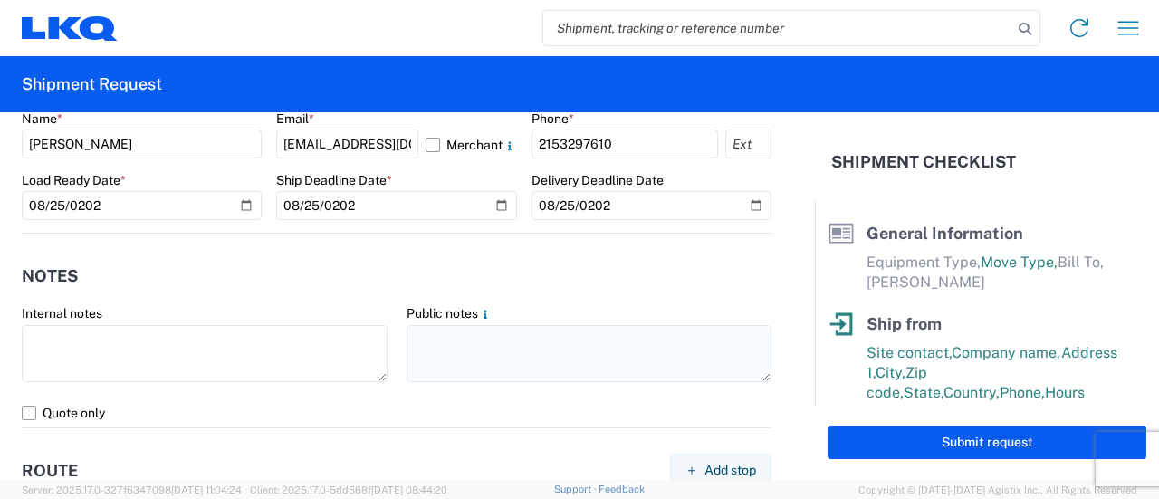
scroll to position [1146, 0]
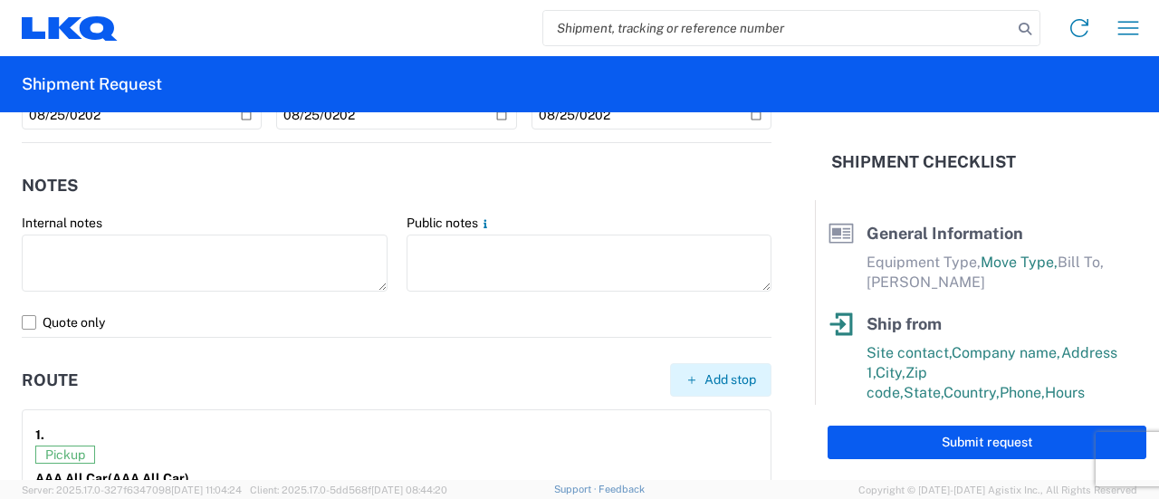
click at [724, 385] on span "Add stop" at bounding box center [731, 379] width 52 height 17
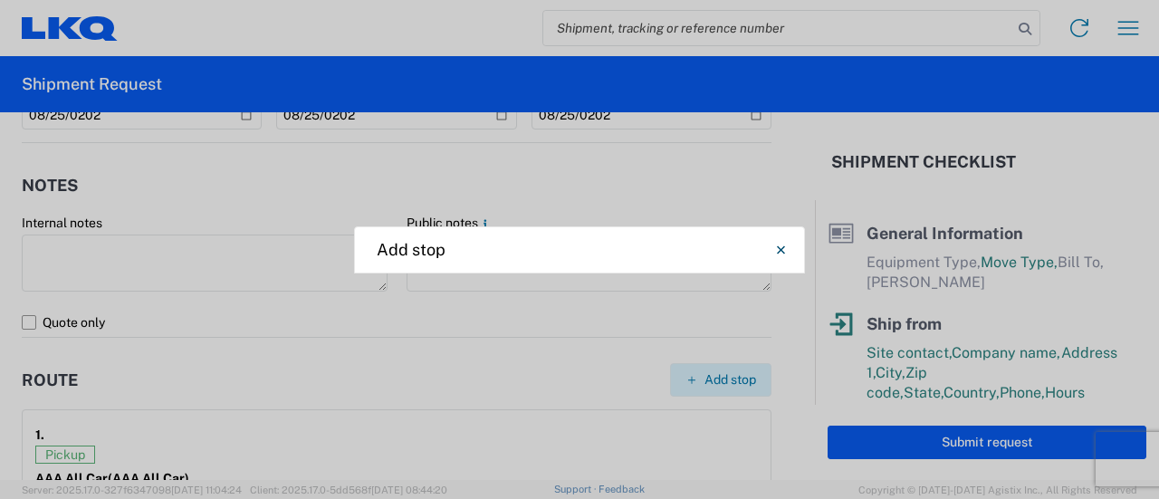
select select "US"
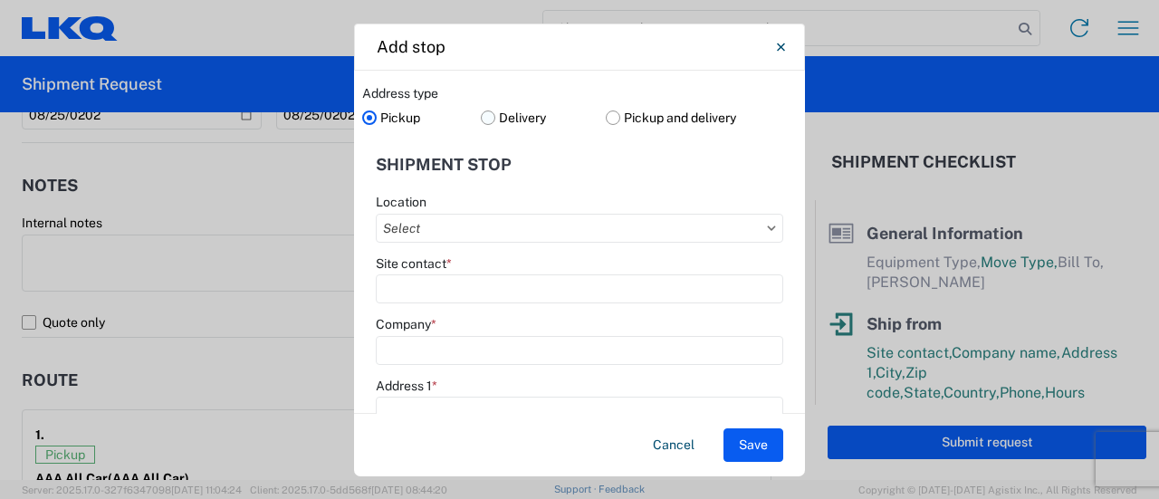
click at [591, 118] on label "Delivery" at bounding box center [544, 117] width 126 height 27
click at [0, 0] on input "Delivery" at bounding box center [0, 0] width 0 height 0
click at [606, 119] on label "Pickup and delivery" at bounding box center [701, 117] width 191 height 27
click at [0, 0] on input "Pickup and delivery" at bounding box center [0, 0] width 0 height 0
click at [539, 236] on input "Location" at bounding box center [580, 228] width 408 height 29
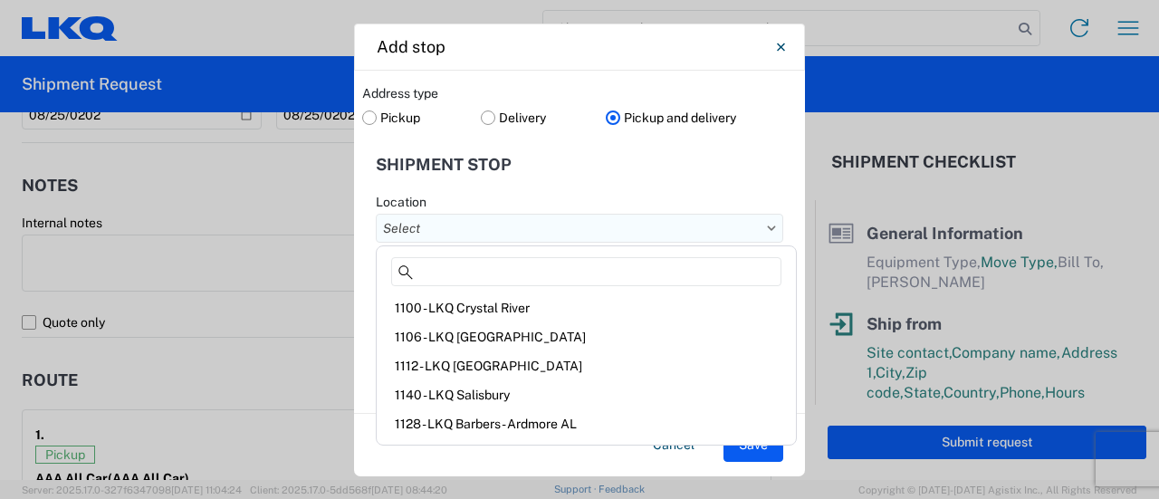
click at [529, 214] on input "Location" at bounding box center [580, 228] width 408 height 29
click at [532, 198] on div "Location" at bounding box center [580, 202] width 408 height 16
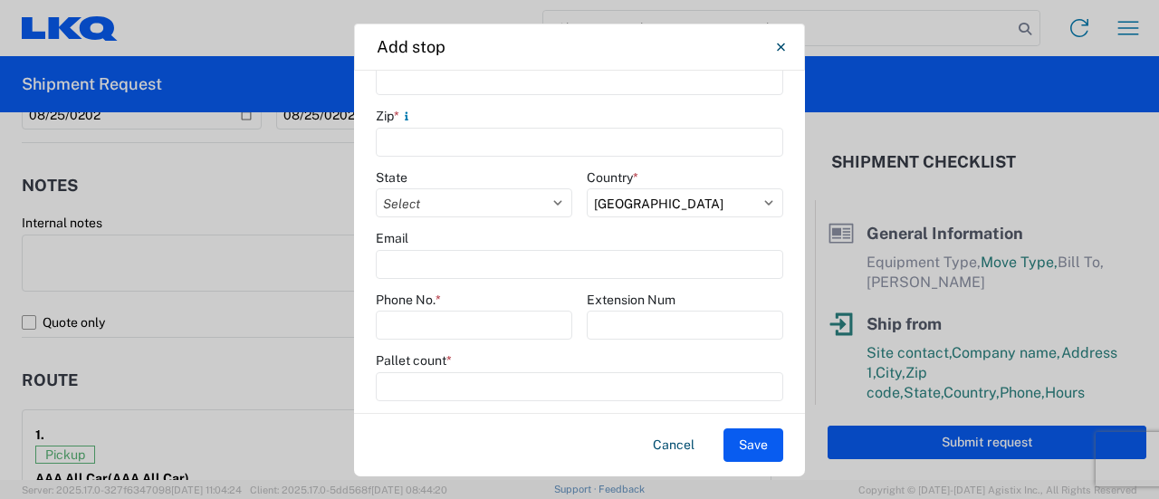
scroll to position [0, 0]
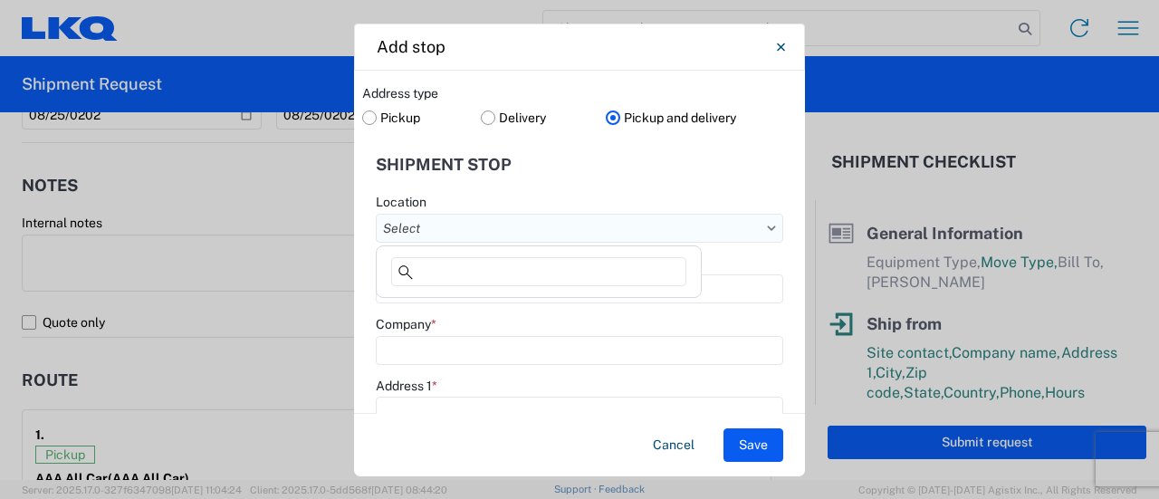
click at [453, 222] on input "Location" at bounding box center [580, 228] width 408 height 29
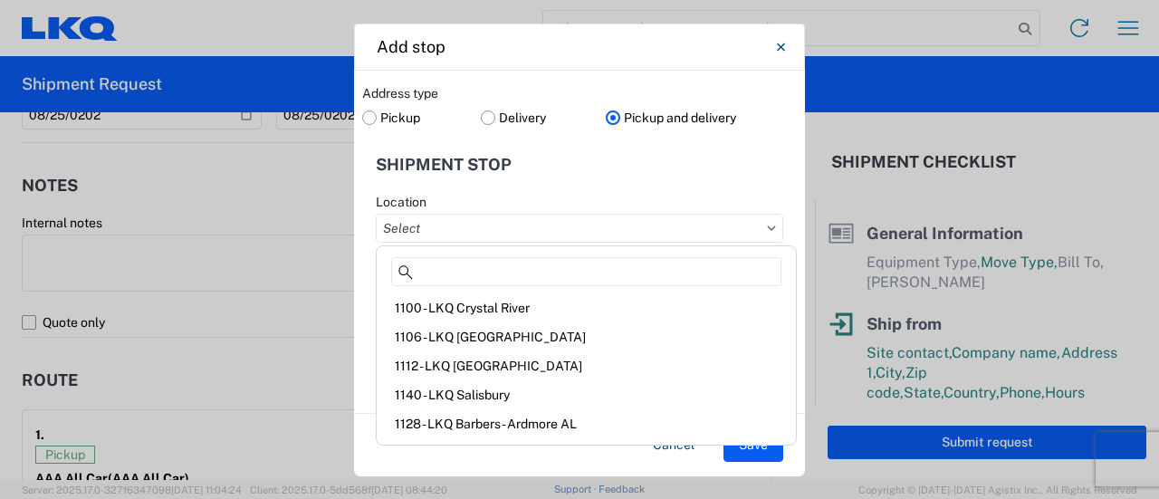
click at [466, 197] on div "Location" at bounding box center [580, 202] width 408 height 16
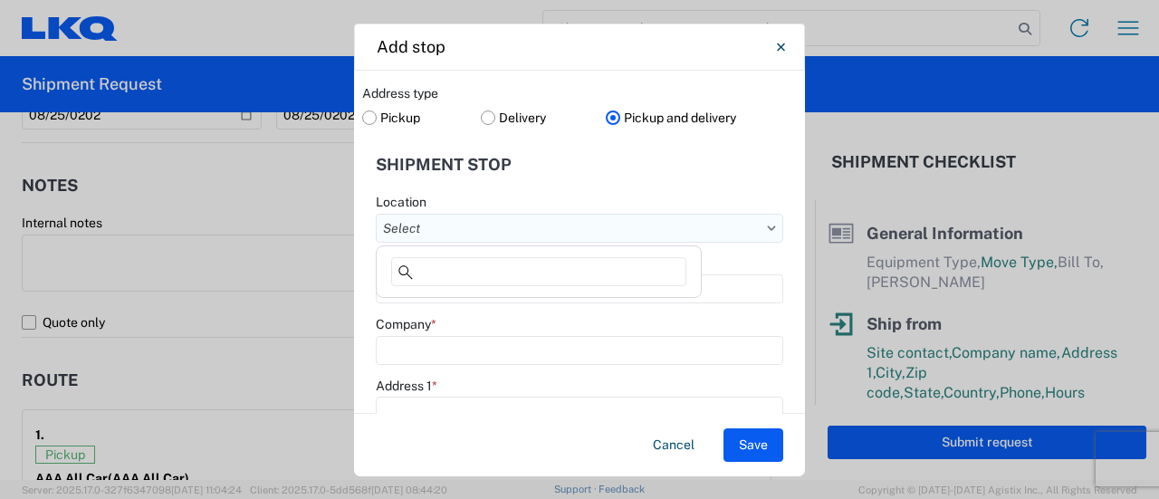
click at [433, 236] on input "Location" at bounding box center [580, 228] width 408 height 29
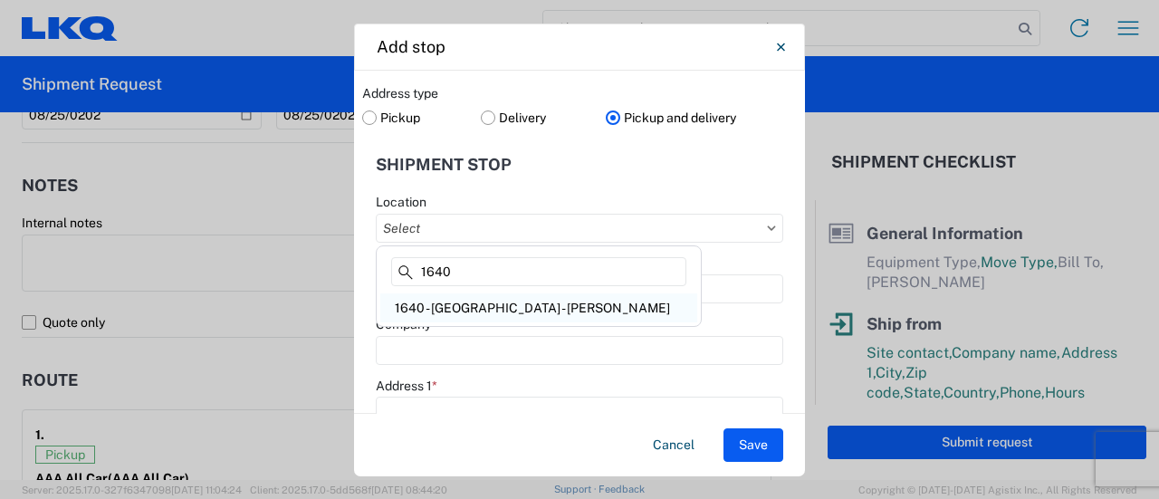
type input "1640"
click at [457, 308] on div "1640 - [GEOGRAPHIC_DATA] - [PERSON_NAME]" at bounding box center [538, 307] width 317 height 29
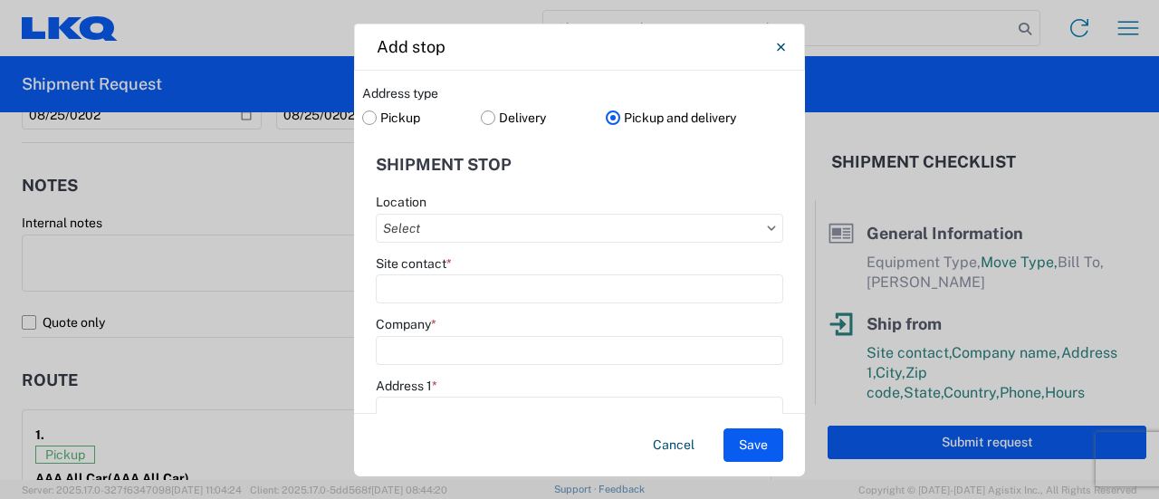
type input "1640 - [GEOGRAPHIC_DATA] - [PERSON_NAME]"
type input "LKQ Corporation"
type input "[STREET_ADDRESS]"
type input "Fairless Hills"
type input "19030"
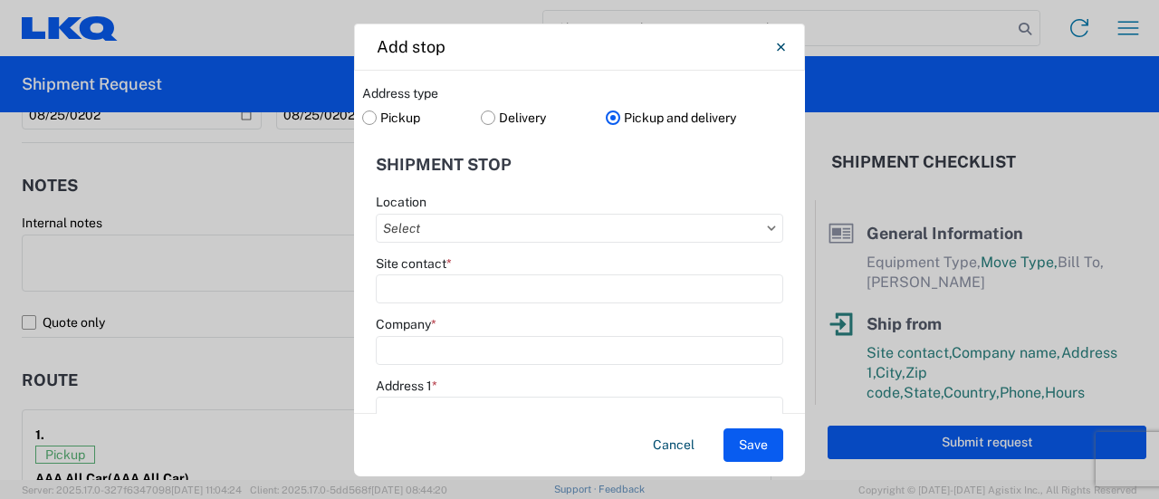
select select "PA"
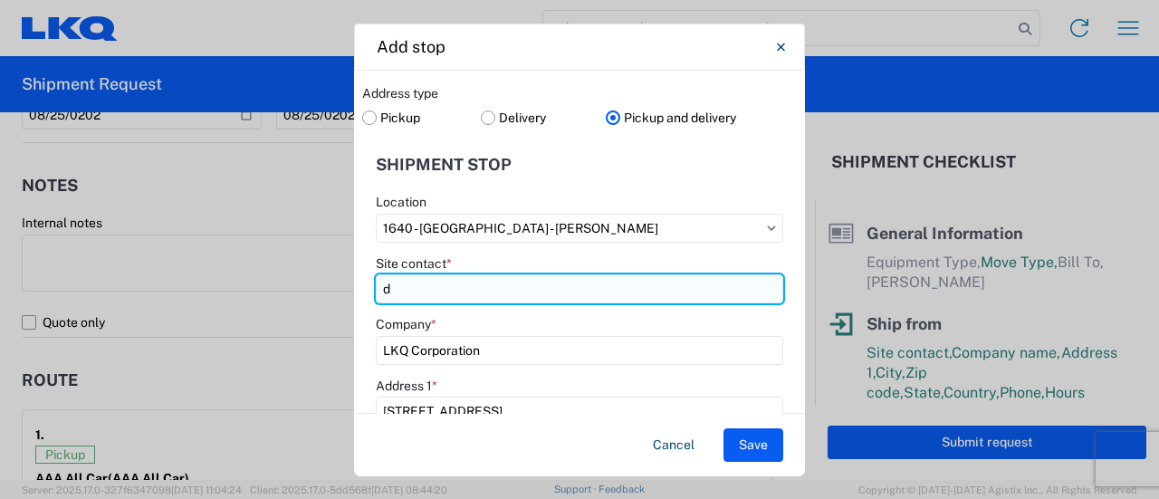
click at [443, 293] on input "d" at bounding box center [580, 288] width 408 height 29
type input "[PERSON_NAME]"
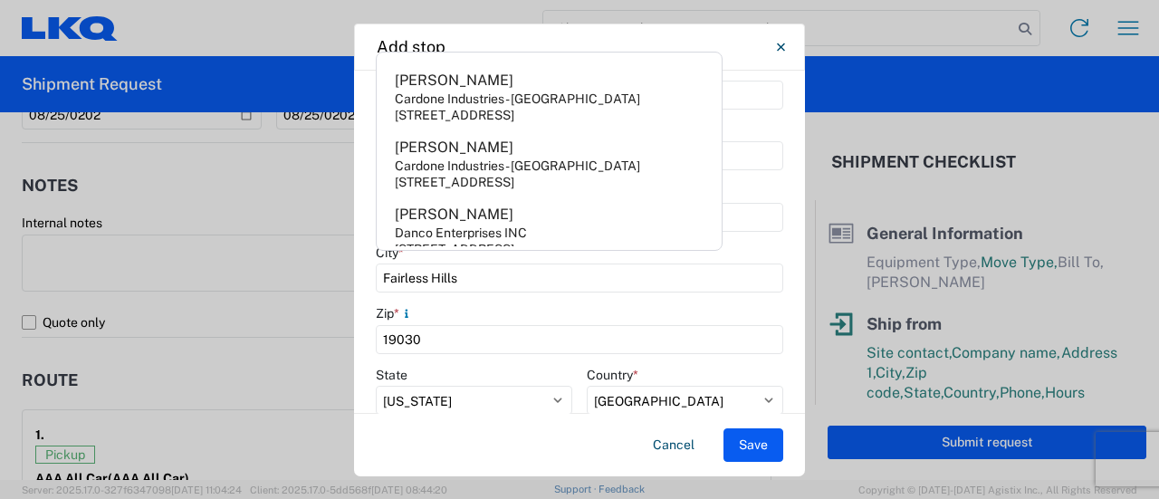
scroll to position [475, 0]
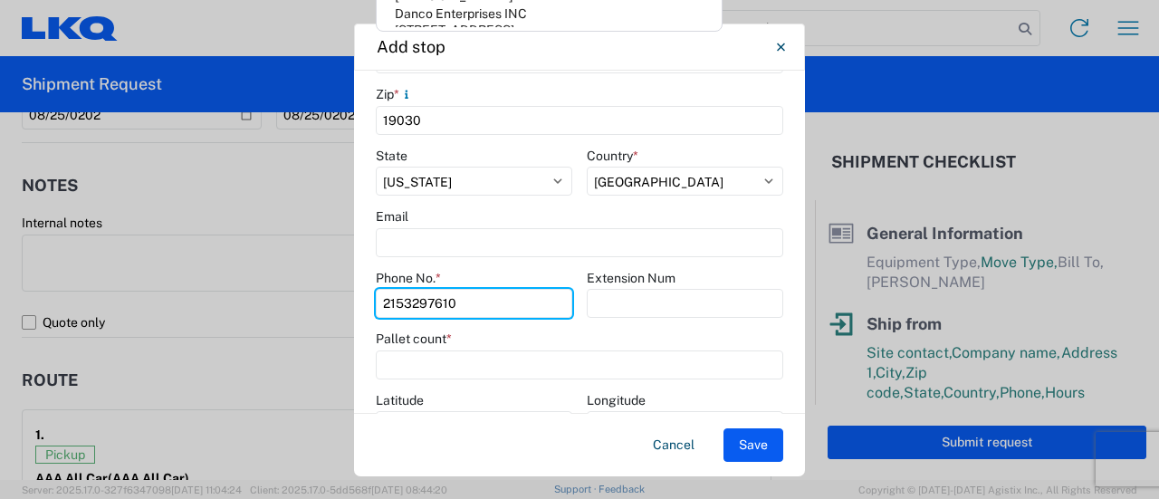
type input "2153297610"
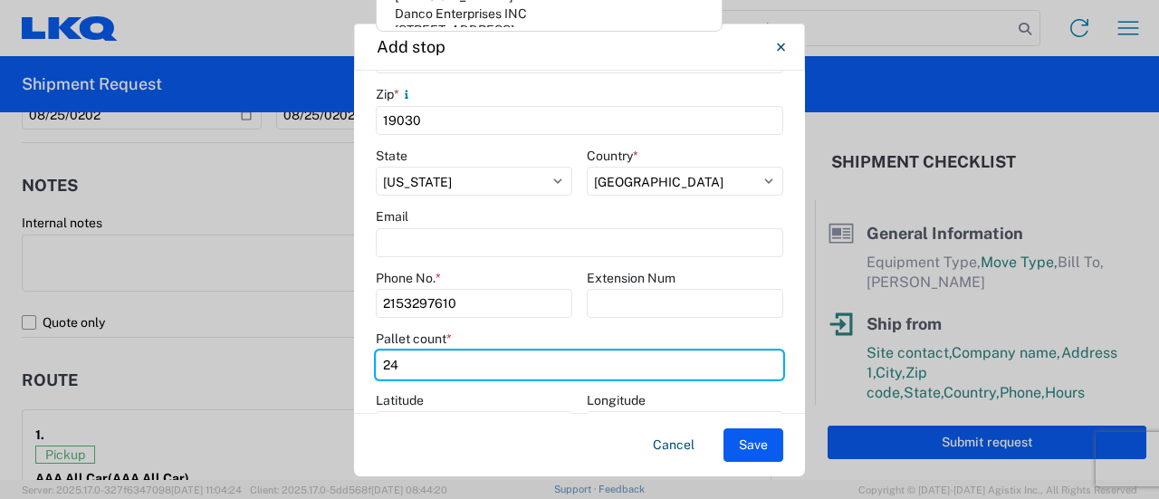
type input "24"
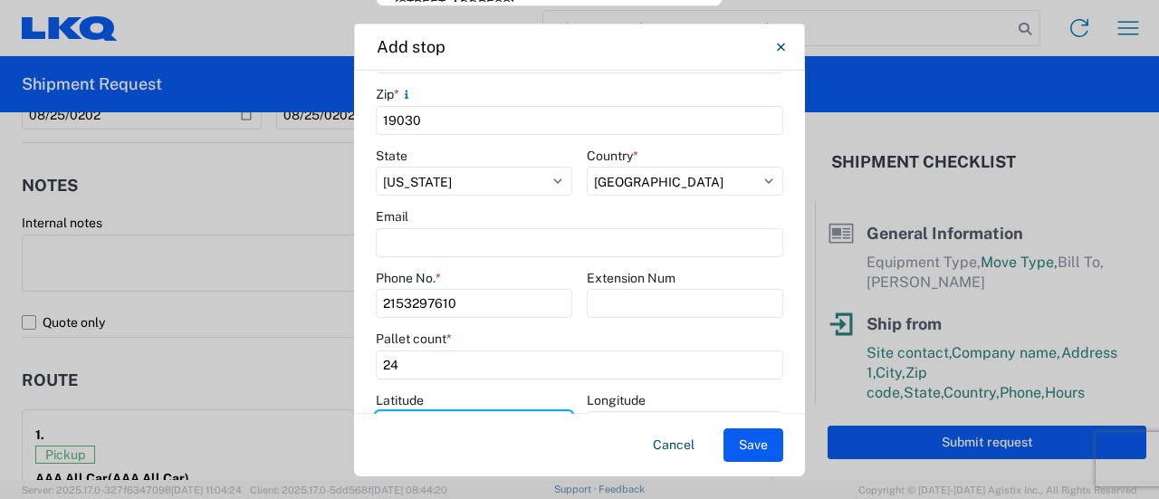
scroll to position [500, 0]
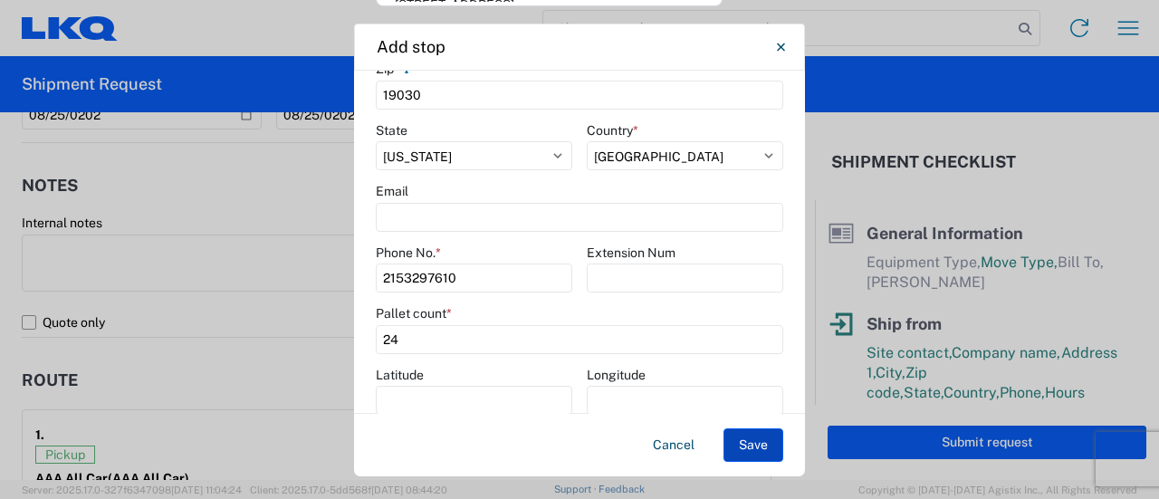
click at [756, 447] on button "Save" at bounding box center [754, 445] width 60 height 34
select select "D"
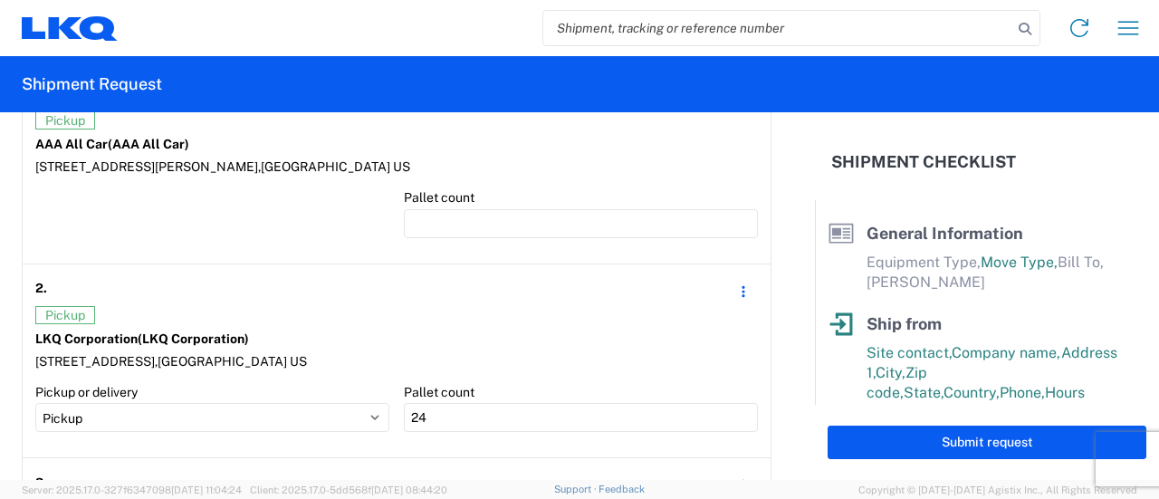
scroll to position [1508, 0]
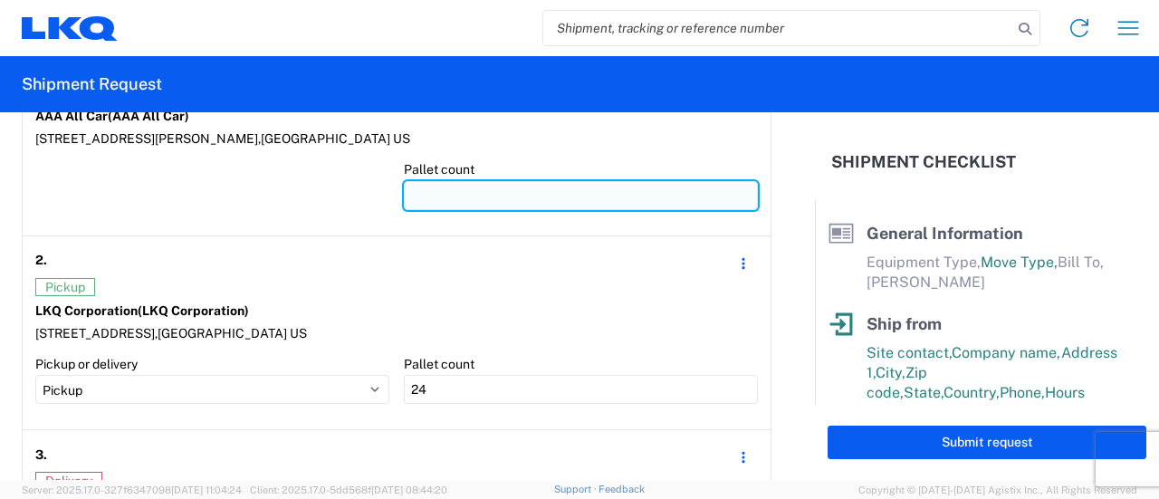
click at [428, 191] on input "number" at bounding box center [581, 195] width 354 height 29
type input "26"
type input "2"
type input "48"
type input "24"
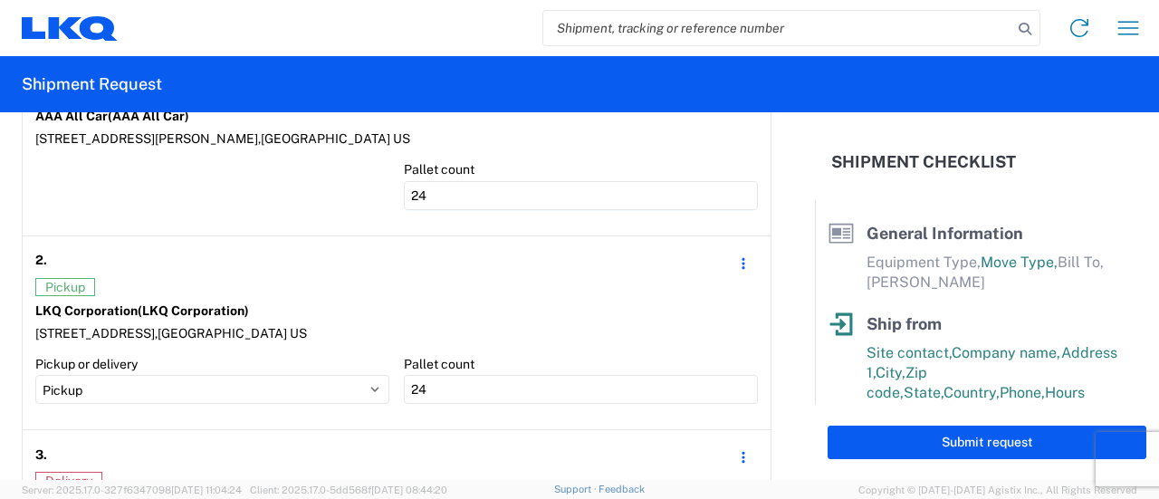
click at [168, 291] on div "Pickup" at bounding box center [396, 287] width 723 height 18
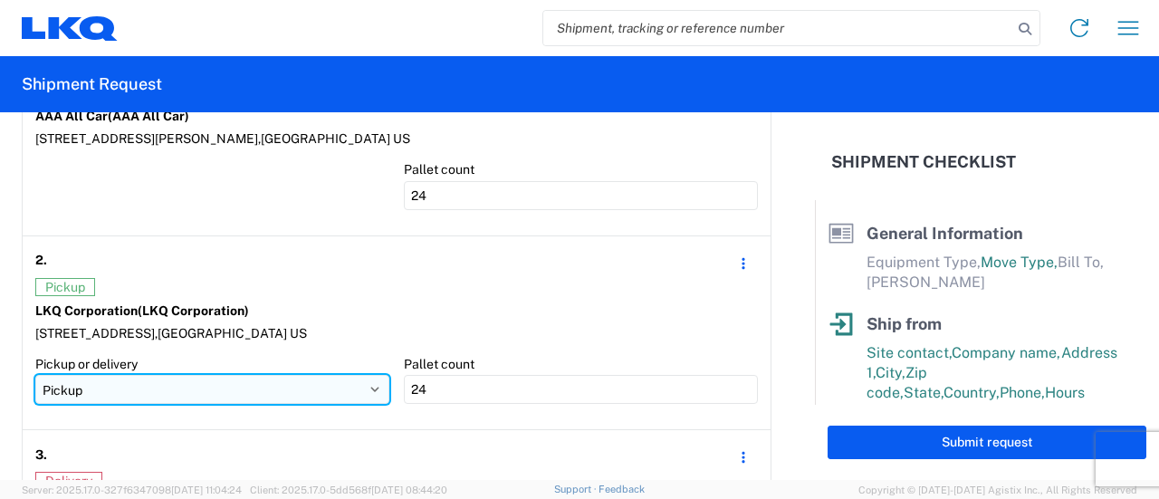
click at [138, 377] on select "Pickup Delivery" at bounding box center [212, 389] width 354 height 29
select select "D"
click at [35, 375] on select "Pickup Delivery" at bounding box center [212, 389] width 354 height 29
type input "24"
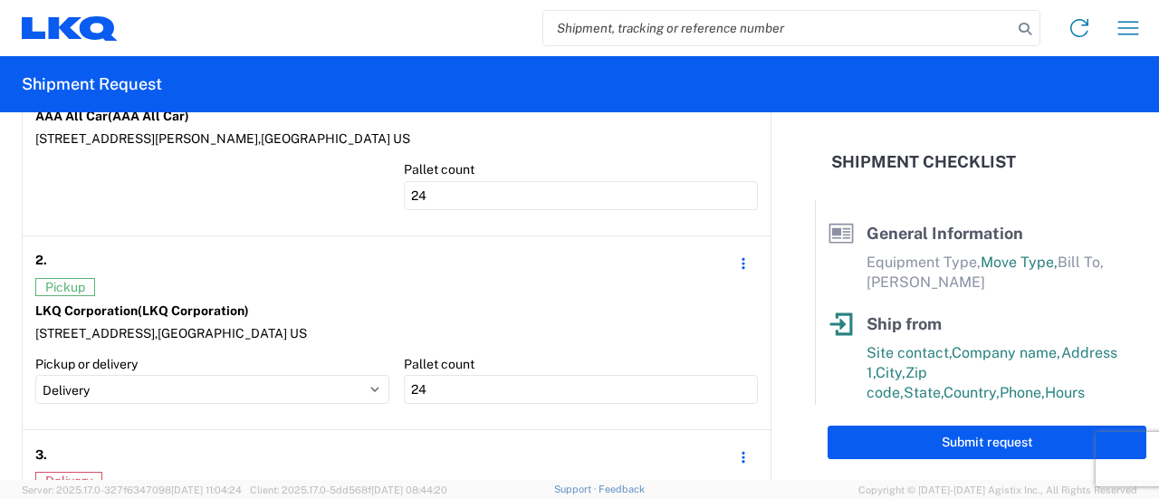
click at [116, 257] on div "2. Edit Move down [GEOGRAPHIC_DATA]" at bounding box center [396, 263] width 723 height 29
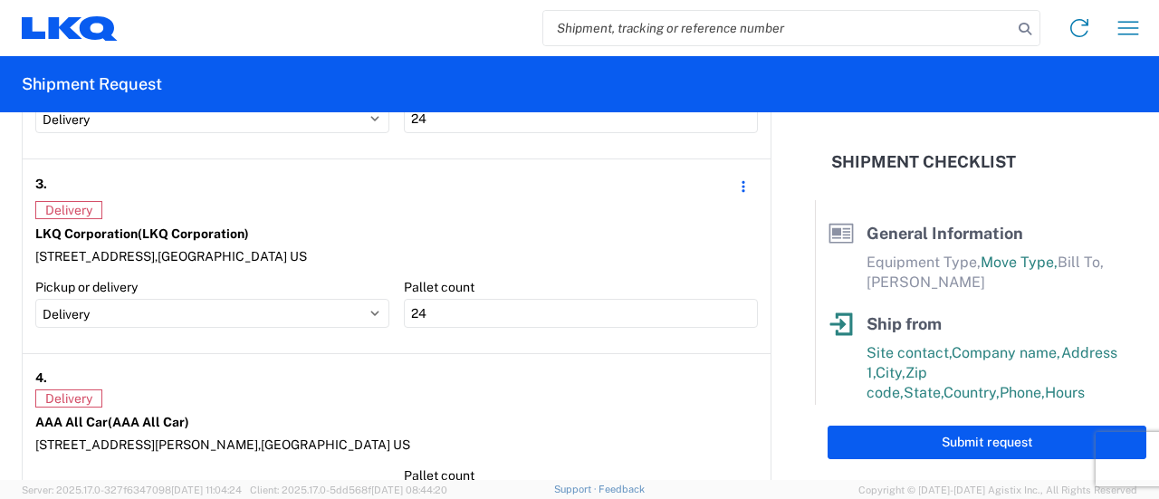
scroll to position [1780, 0]
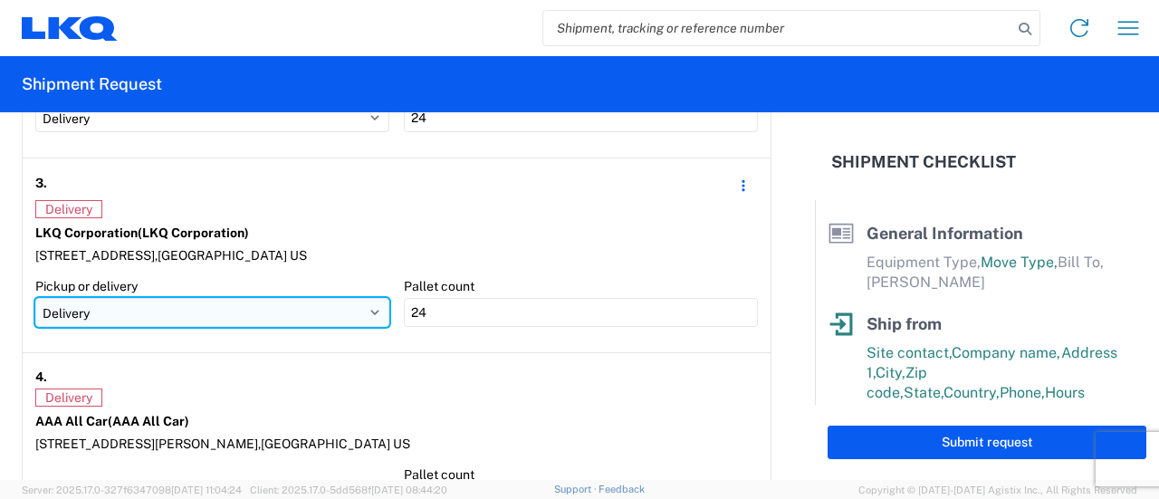
click at [133, 303] on select "Pickup Delivery" at bounding box center [212, 312] width 354 height 29
select select "P"
click at [35, 298] on select "Pickup Delivery" at bounding box center [212, 312] width 354 height 29
type input "48"
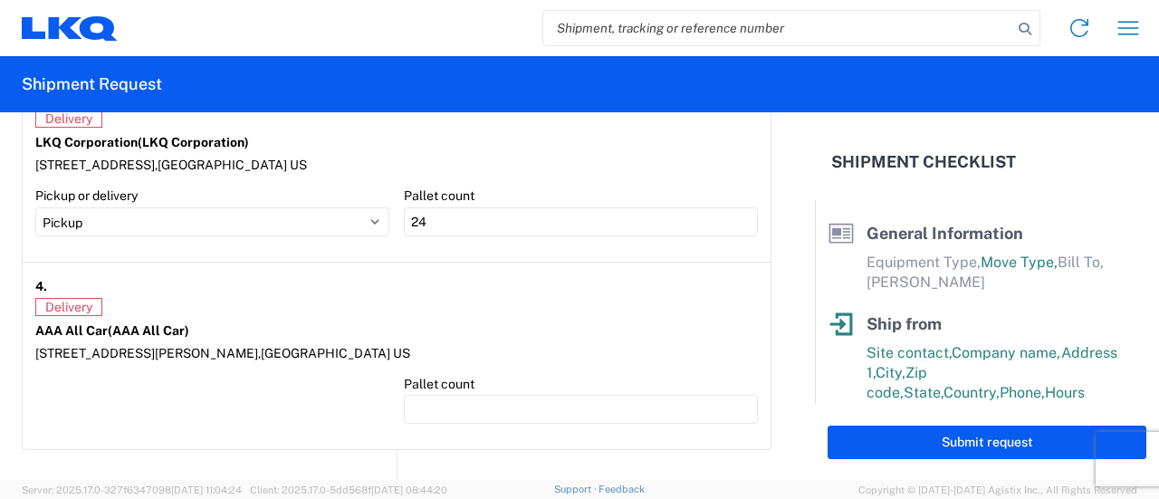
click at [182, 269] on article "4. Delivery AAA All Car (AAA All Car) [STREET_ADDRESS][PERSON_NAME] Pallet count" at bounding box center [397, 357] width 748 height 188
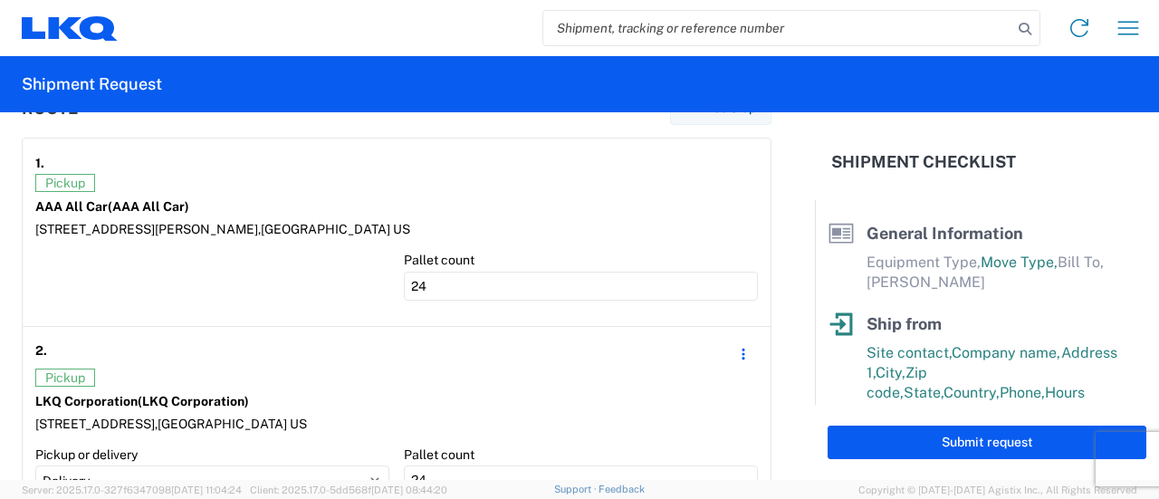
scroll to position [1508, 0]
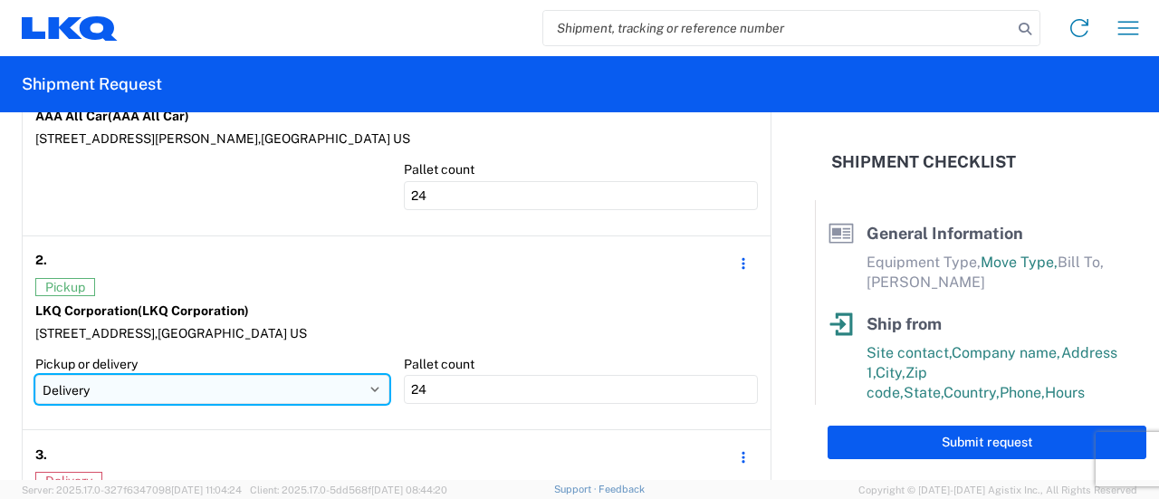
click at [121, 394] on select "Pickup Delivery" at bounding box center [212, 389] width 354 height 29
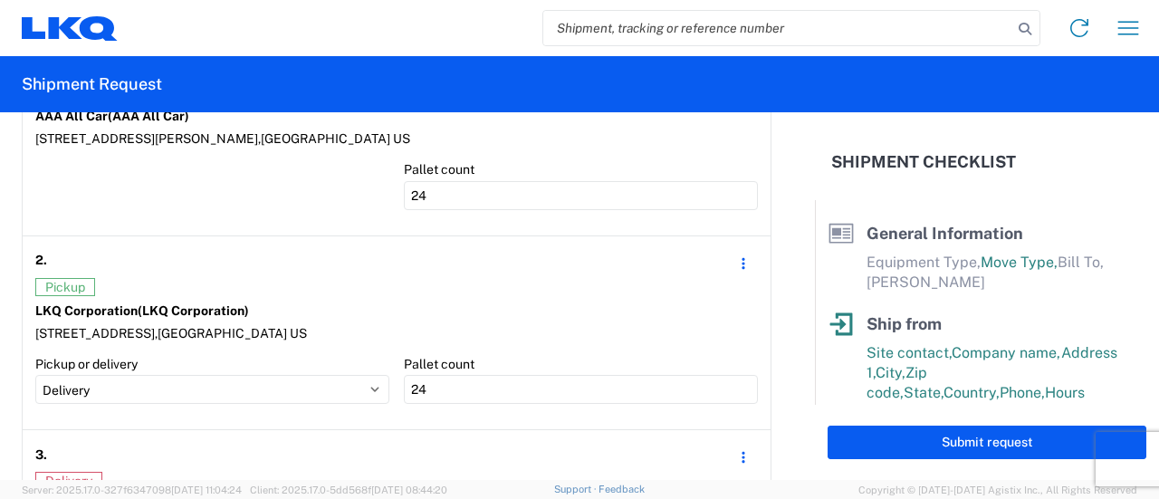
click at [60, 284] on span "Pickup" at bounding box center [65, 287] width 60 height 18
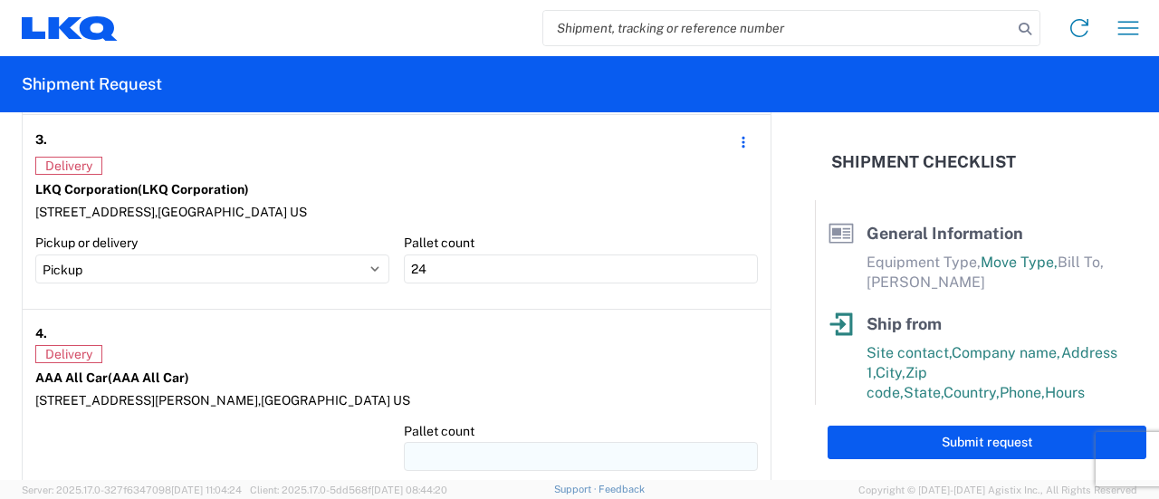
scroll to position [1871, 0]
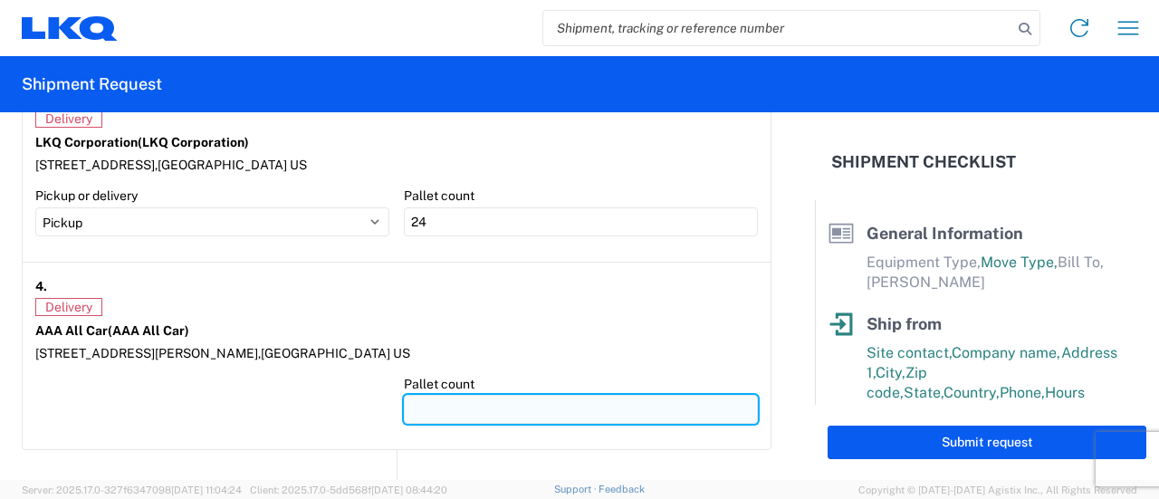
click at [438, 395] on input "number" at bounding box center [581, 409] width 354 height 29
type input "24"
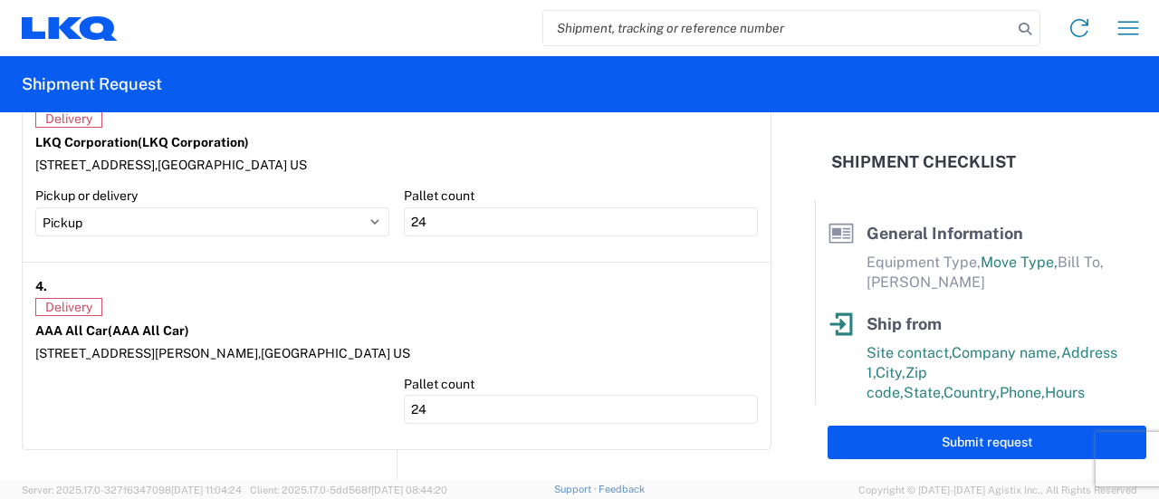
click at [265, 275] on div "4." at bounding box center [396, 286] width 723 height 23
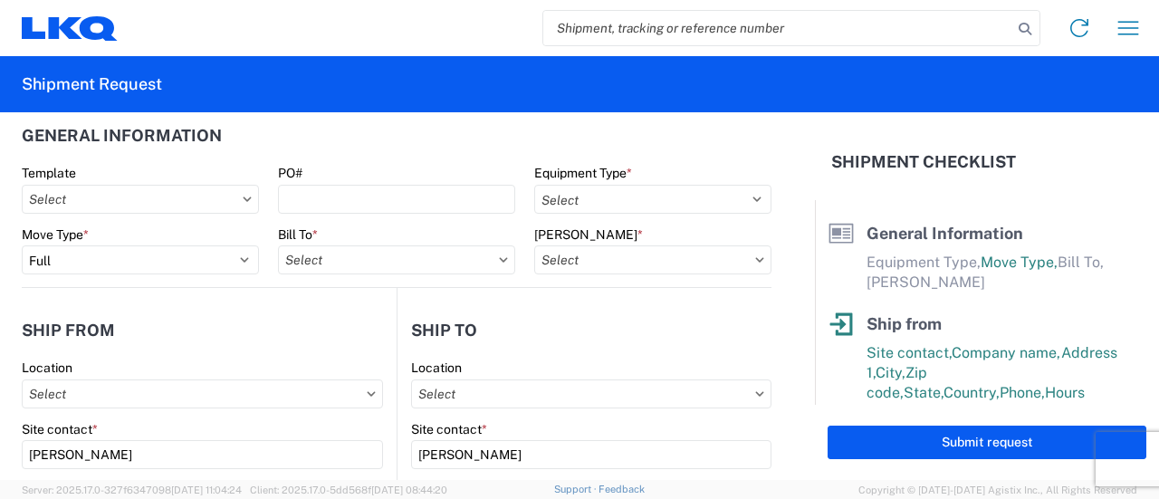
scroll to position [0, 0]
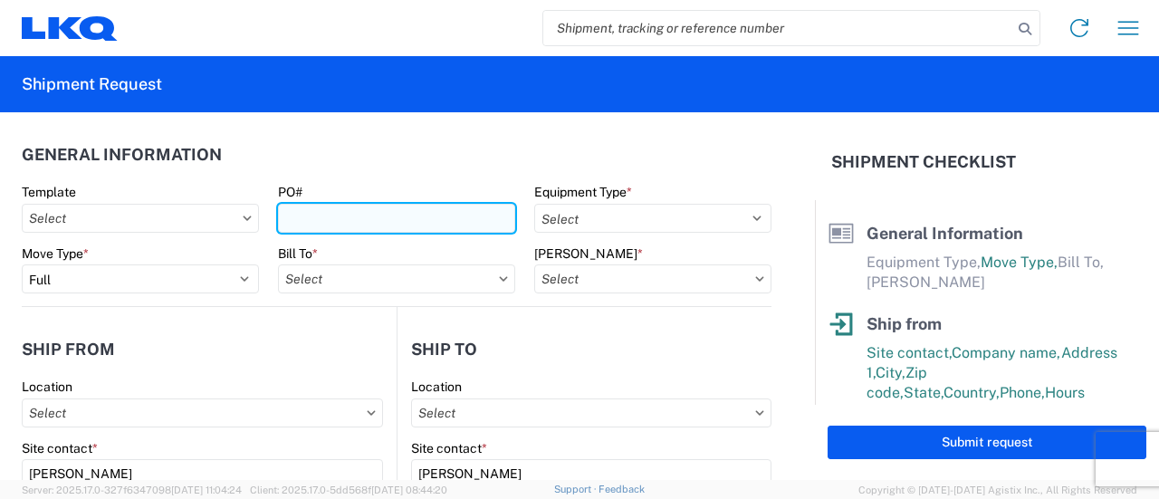
click at [300, 222] on input "PO#" at bounding box center [396, 218] width 237 height 29
type input "R"
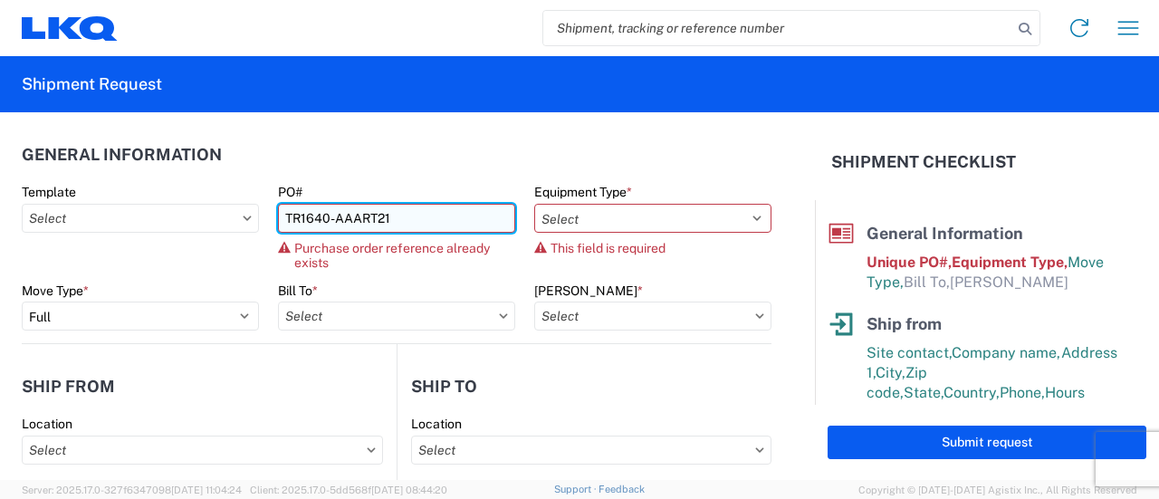
click at [390, 227] on input "TR1640-AAART21" at bounding box center [396, 218] width 237 height 29
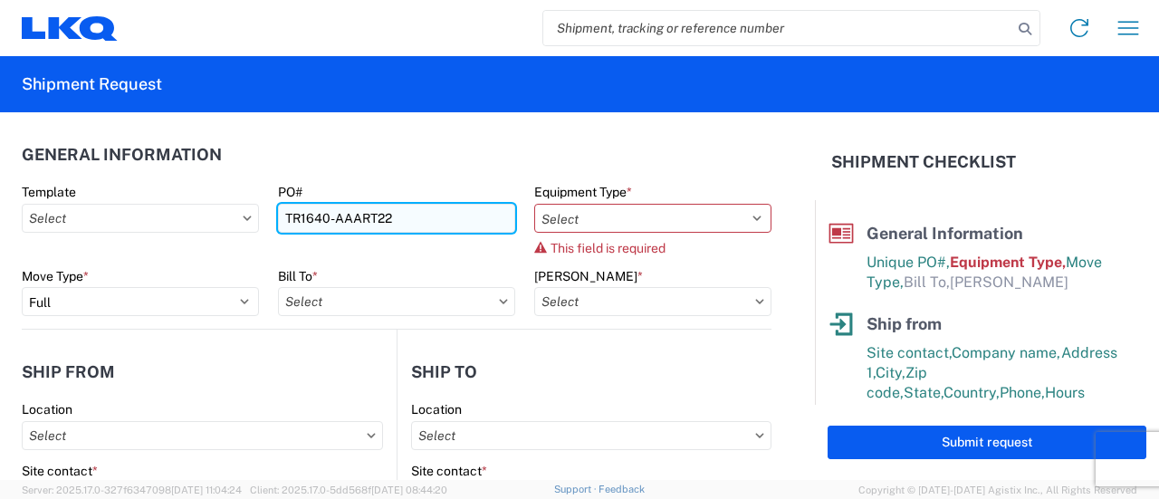
type input "TR1640-AAART22"
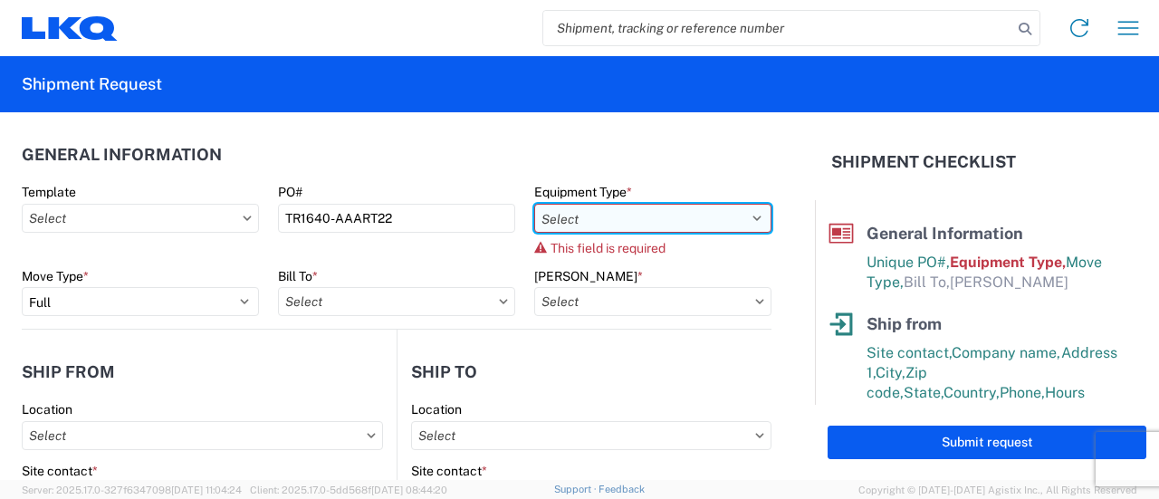
click at [597, 227] on select "Select 53’ Dry Van Flatbed Dropdeck (van) Lowboy (flatbed) Rail" at bounding box center [652, 218] width 237 height 29
select select "STDV"
click at [534, 204] on select "Select 53’ Dry Van Flatbed Dropdeck (van) Lowboy (flatbed) Rail" at bounding box center [652, 218] width 237 height 29
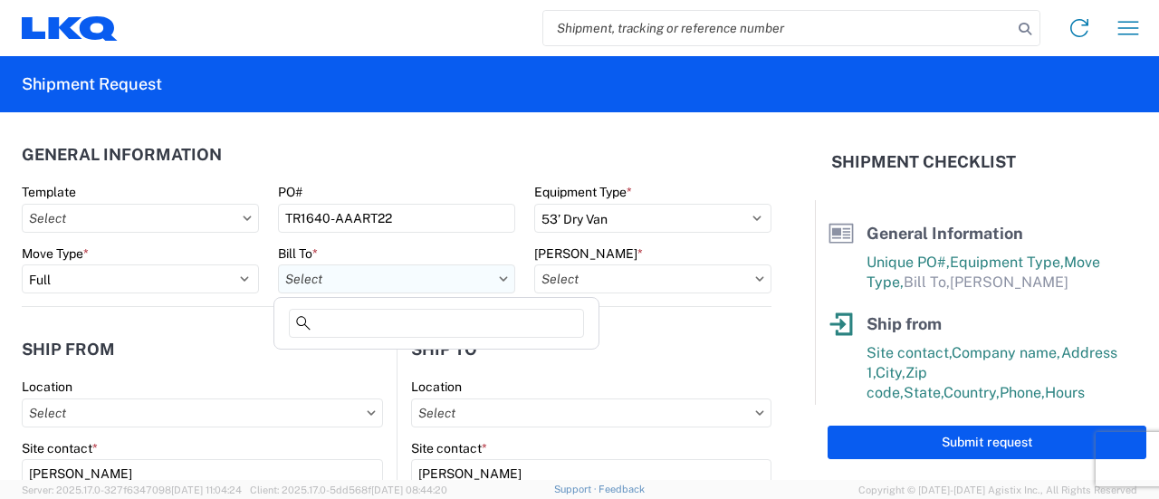
click at [360, 265] on input "Bill To *" at bounding box center [396, 279] width 237 height 29
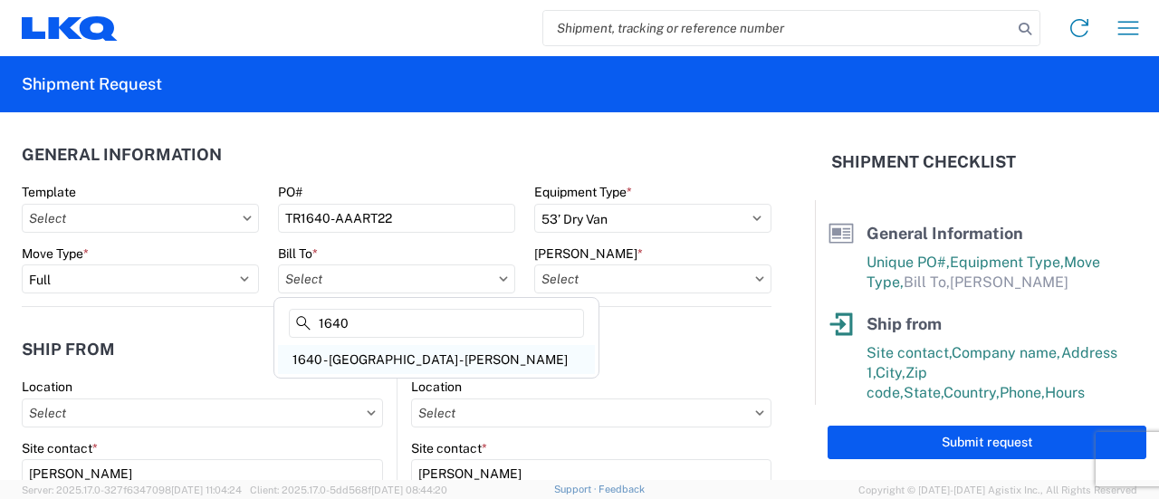
type input "1640"
click at [366, 352] on div "1640 - [GEOGRAPHIC_DATA] - [PERSON_NAME]" at bounding box center [436, 359] width 317 height 29
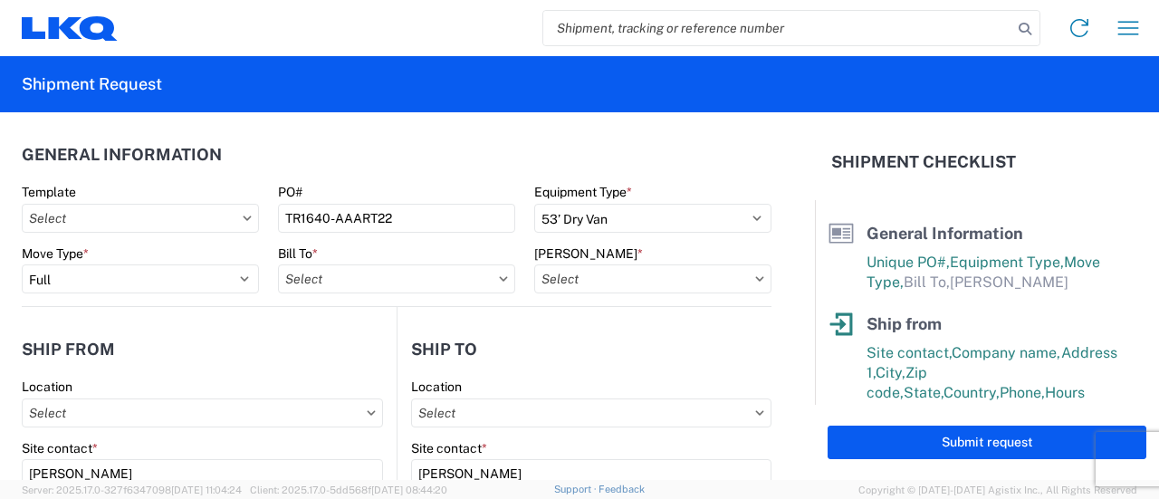
type input "1640 - [GEOGRAPHIC_DATA] - [PERSON_NAME]"
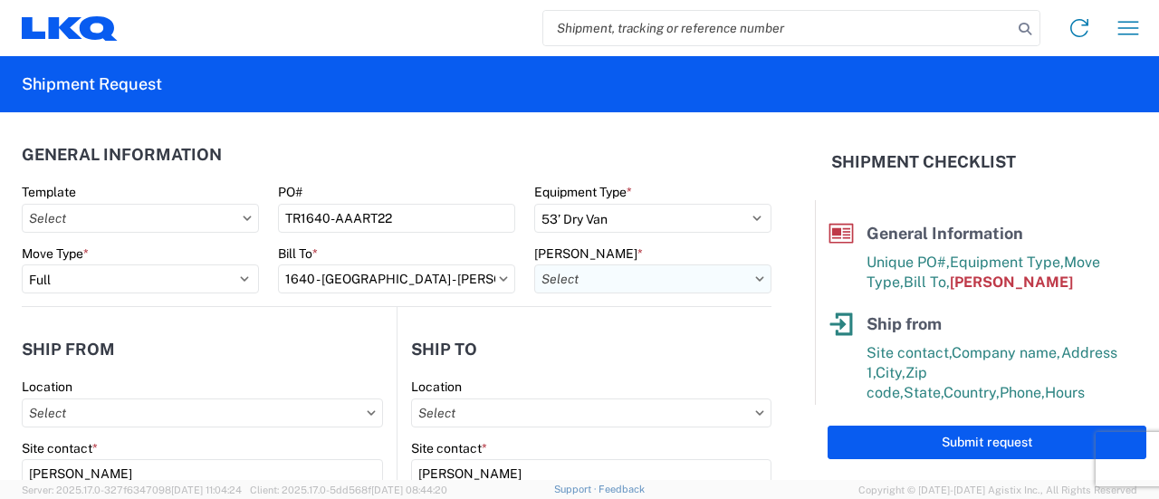
click at [588, 283] on input "[PERSON_NAME] *" at bounding box center [652, 279] width 237 height 29
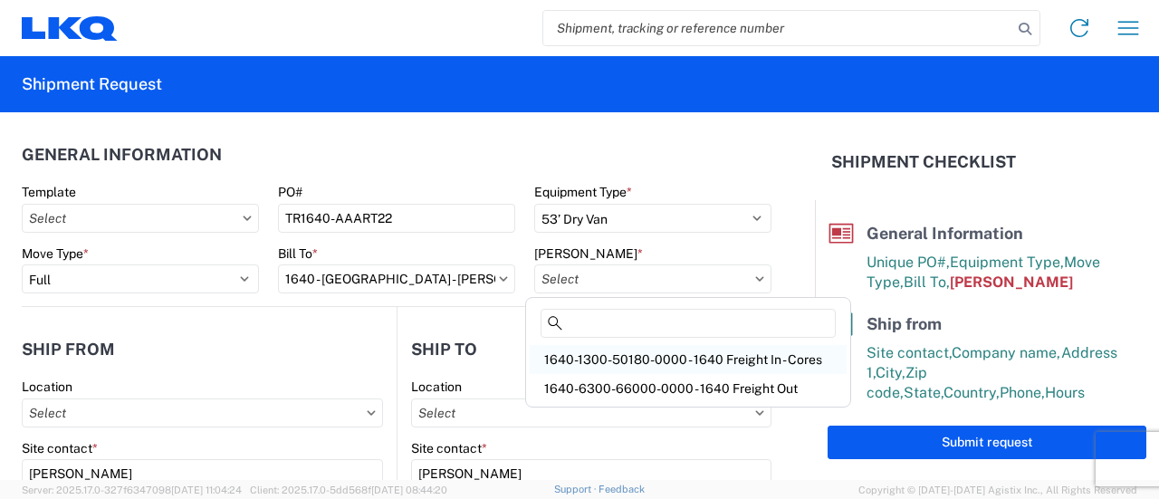
click at [634, 361] on div "1640-1300-50180-0000 - 1640 Freight In - Cores" at bounding box center [688, 359] width 317 height 29
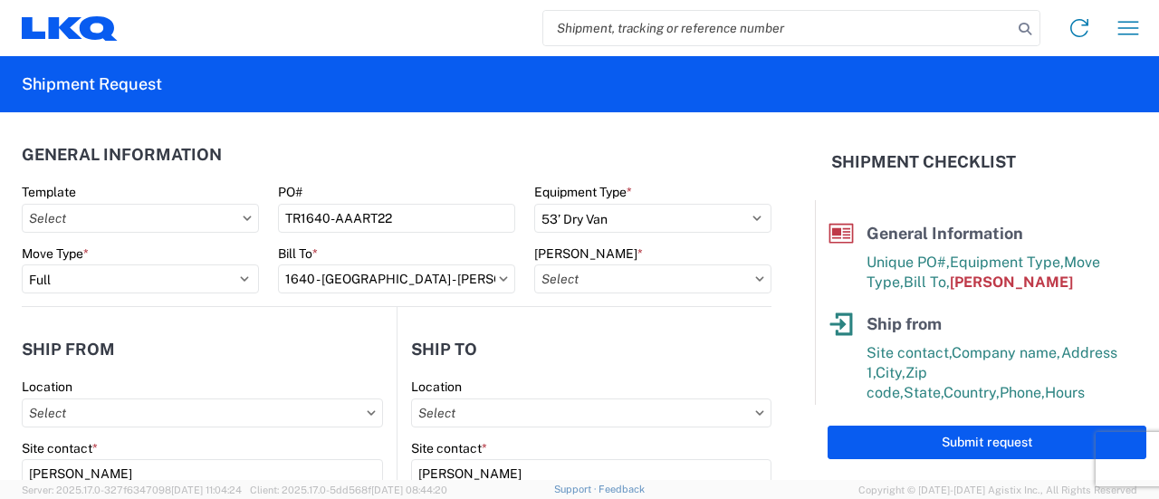
type input "1640-1300-50180-0000 - 1640 Freight In - Cores"
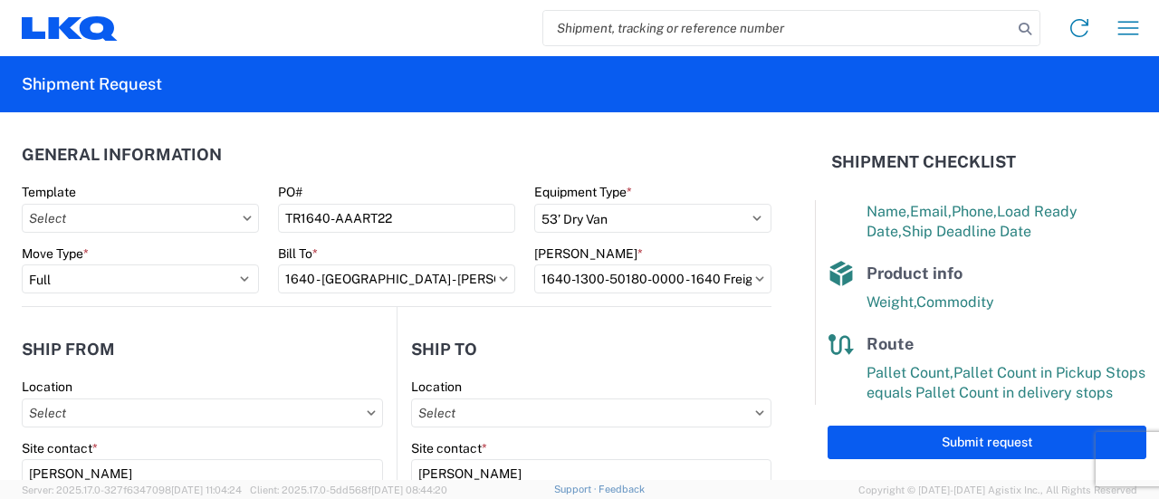
scroll to position [379, 0]
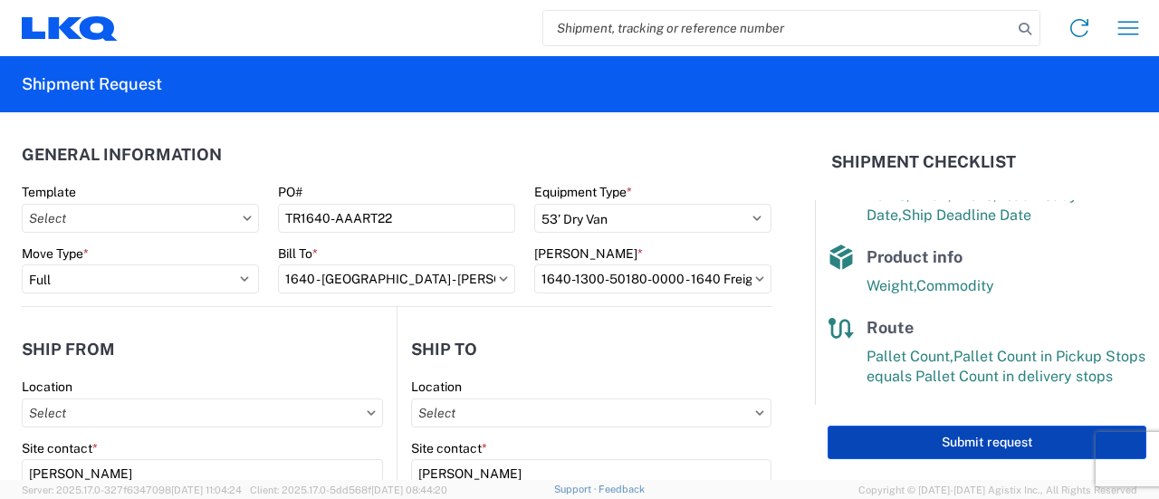
click at [987, 432] on button "Submit request" at bounding box center [987, 443] width 319 height 34
select select "NJ"
select select "US"
select select "NJ"
select select "US"
